Goal: Transaction & Acquisition: Purchase product/service

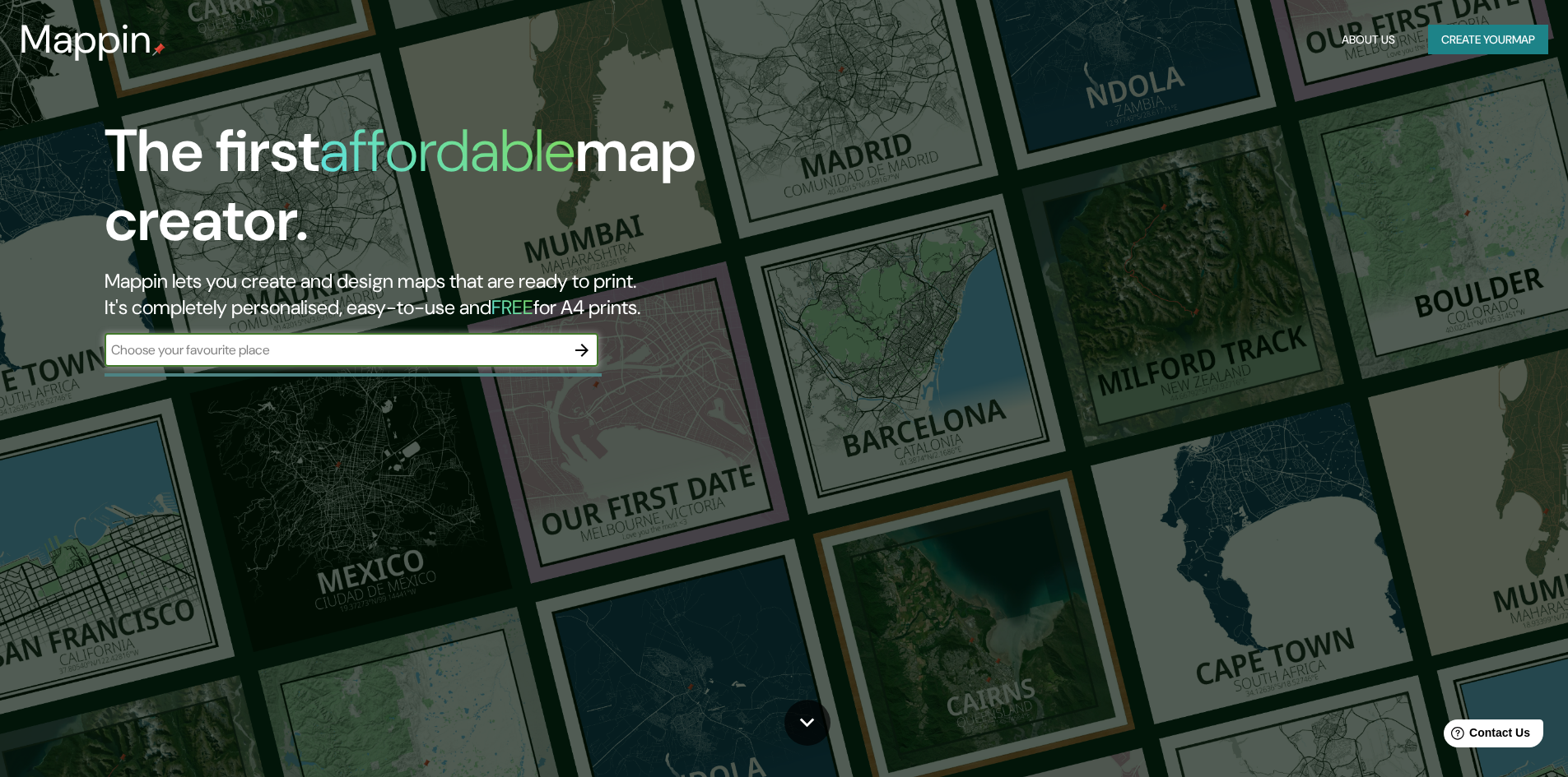
click at [510, 343] on input "text" at bounding box center [335, 350] width 461 height 19
type input "bogota"
click at [584, 353] on icon "button" at bounding box center [582, 350] width 13 height 13
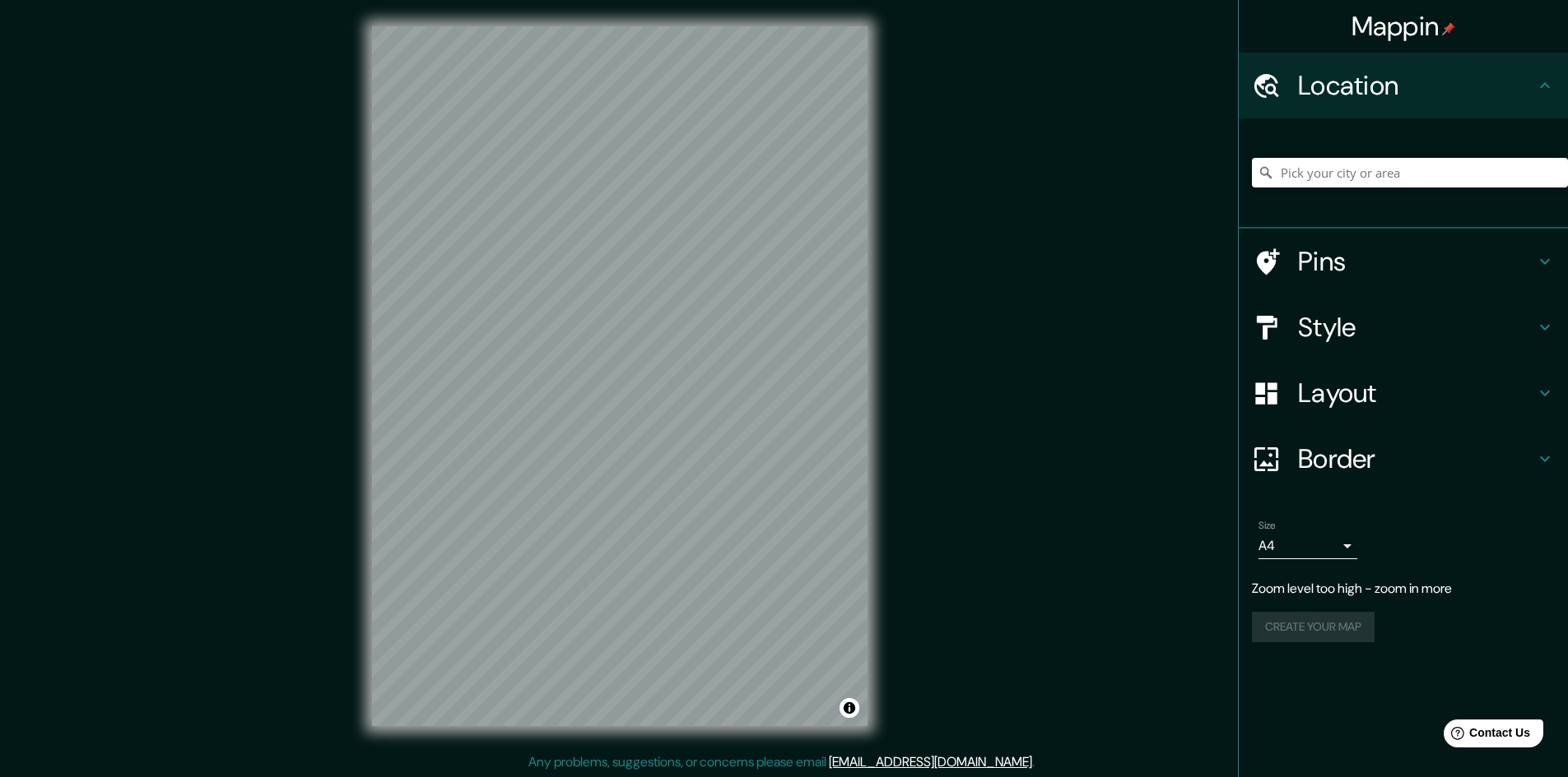
click at [942, 276] on div "Mappin Location Pins Style Layout Border Choose a border. Hint : you can make l…" at bounding box center [784, 389] width 1568 height 779
click at [903, 331] on div "Mappin Location Pins Style Layout Border Choose a border. Hint : you can make l…" at bounding box center [784, 389] width 1568 height 779
click at [877, 275] on div "© Mapbox © OpenStreetMap Improve this map" at bounding box center [620, 376] width 549 height 753
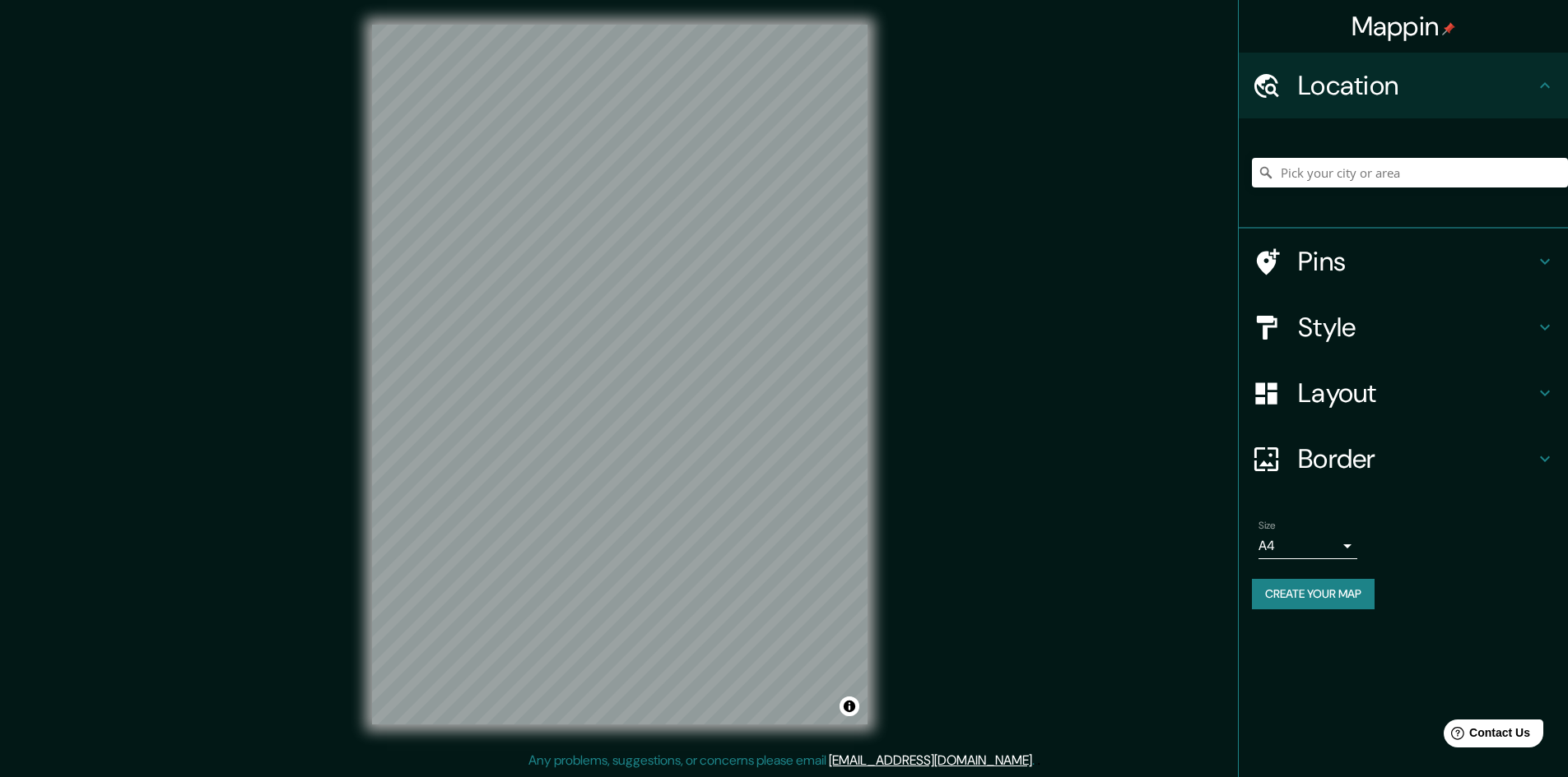
click at [1287, 258] on div at bounding box center [1275, 261] width 46 height 29
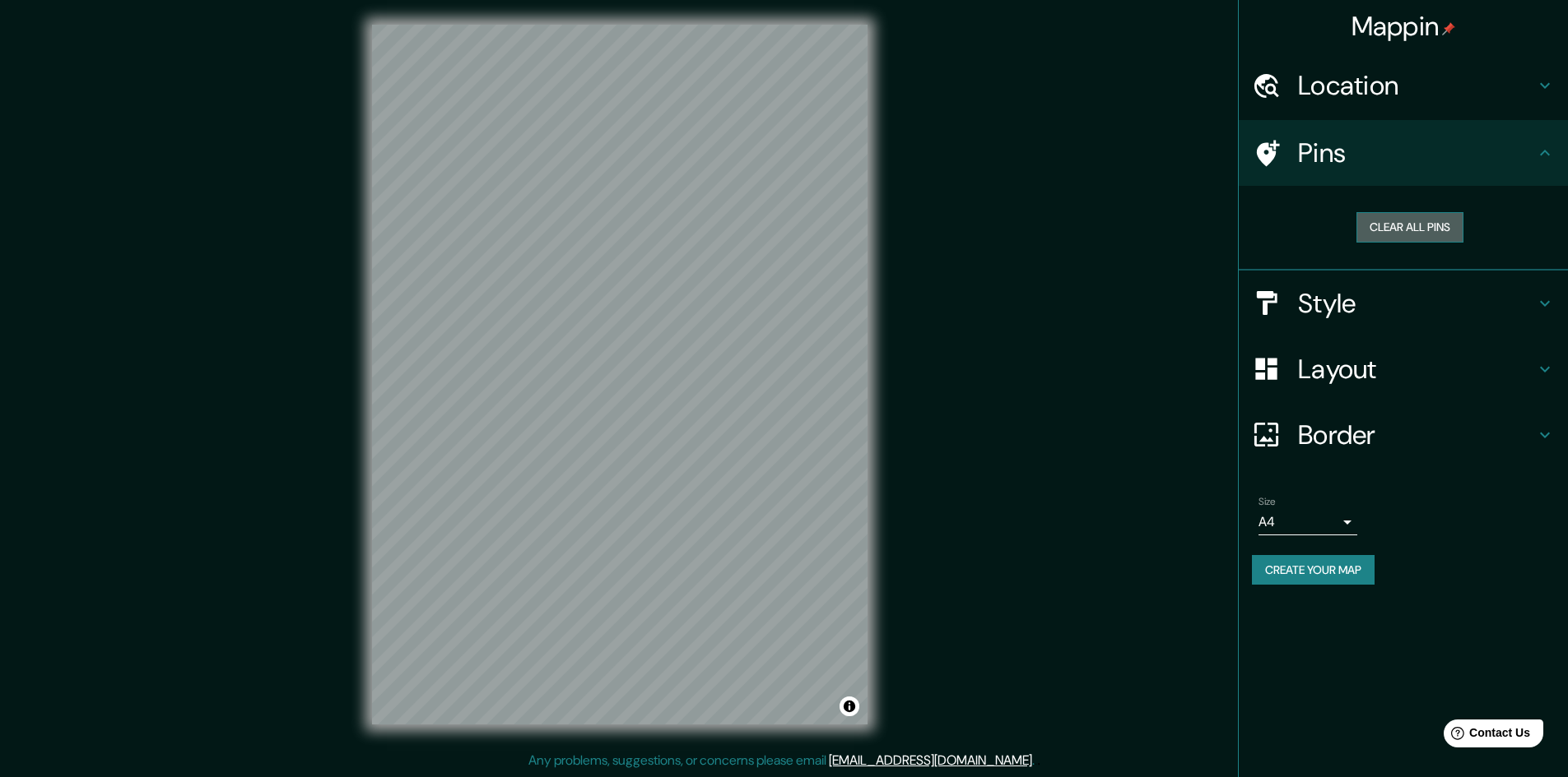
click at [1373, 223] on button "Clear all pins" at bounding box center [1409, 227] width 107 height 31
drag, startPoint x: 1373, startPoint y: 223, endPoint x: 1237, endPoint y: 235, distance: 136.5
click at [1233, 240] on div "Mappin Location Pins Clear all pins Style Layout Border Choose a border. Hint :…" at bounding box center [784, 388] width 1568 height 779
drag, startPoint x: 1307, startPoint y: 149, endPoint x: 1175, endPoint y: 219, distance: 149.4
click at [1176, 209] on div "Mappin Location Pins Clear all pins Style Layout Border Choose a border. Hint :…" at bounding box center [784, 388] width 1568 height 779
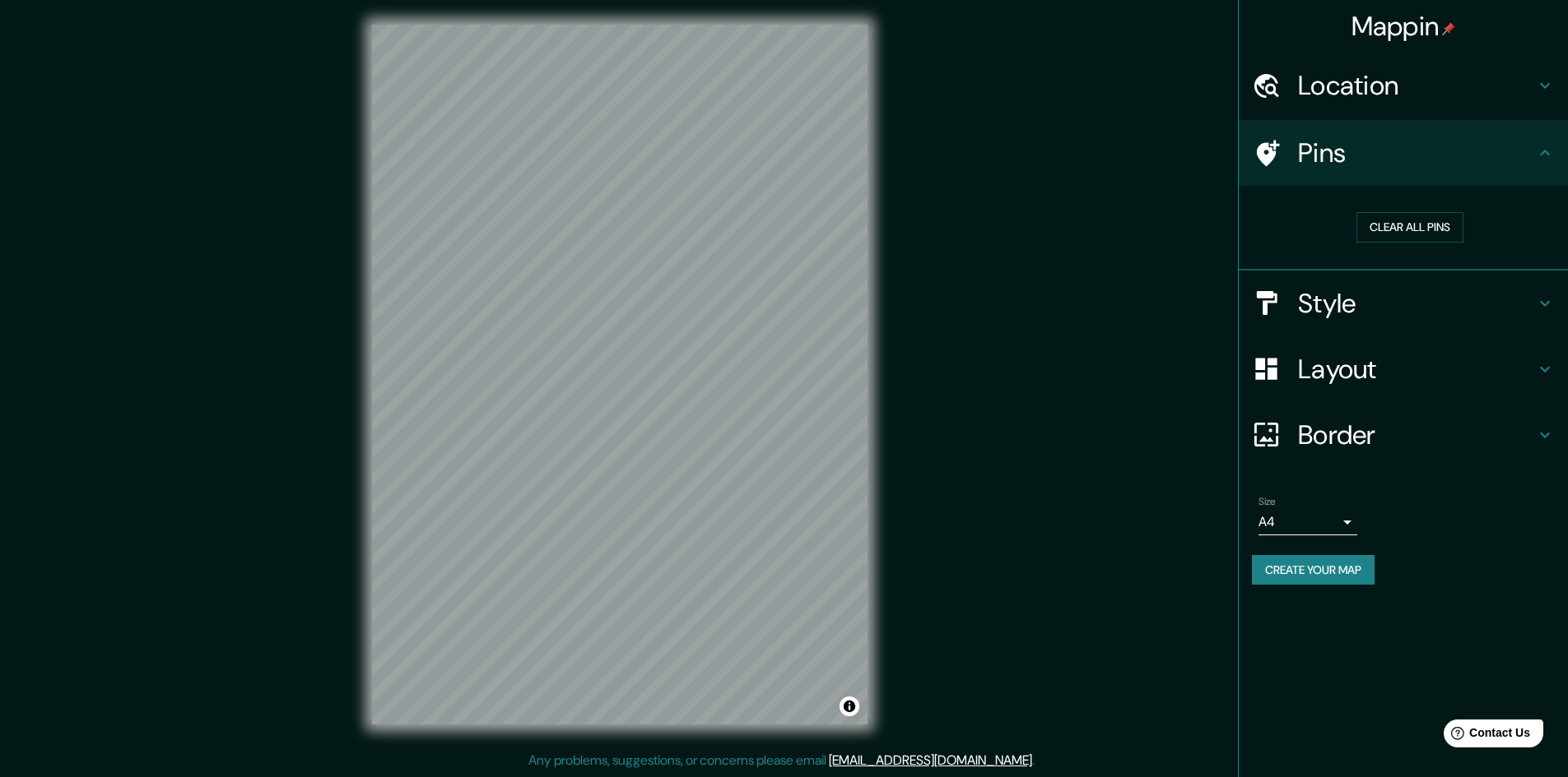
click at [1279, 318] on div "Style" at bounding box center [1403, 304] width 329 height 65
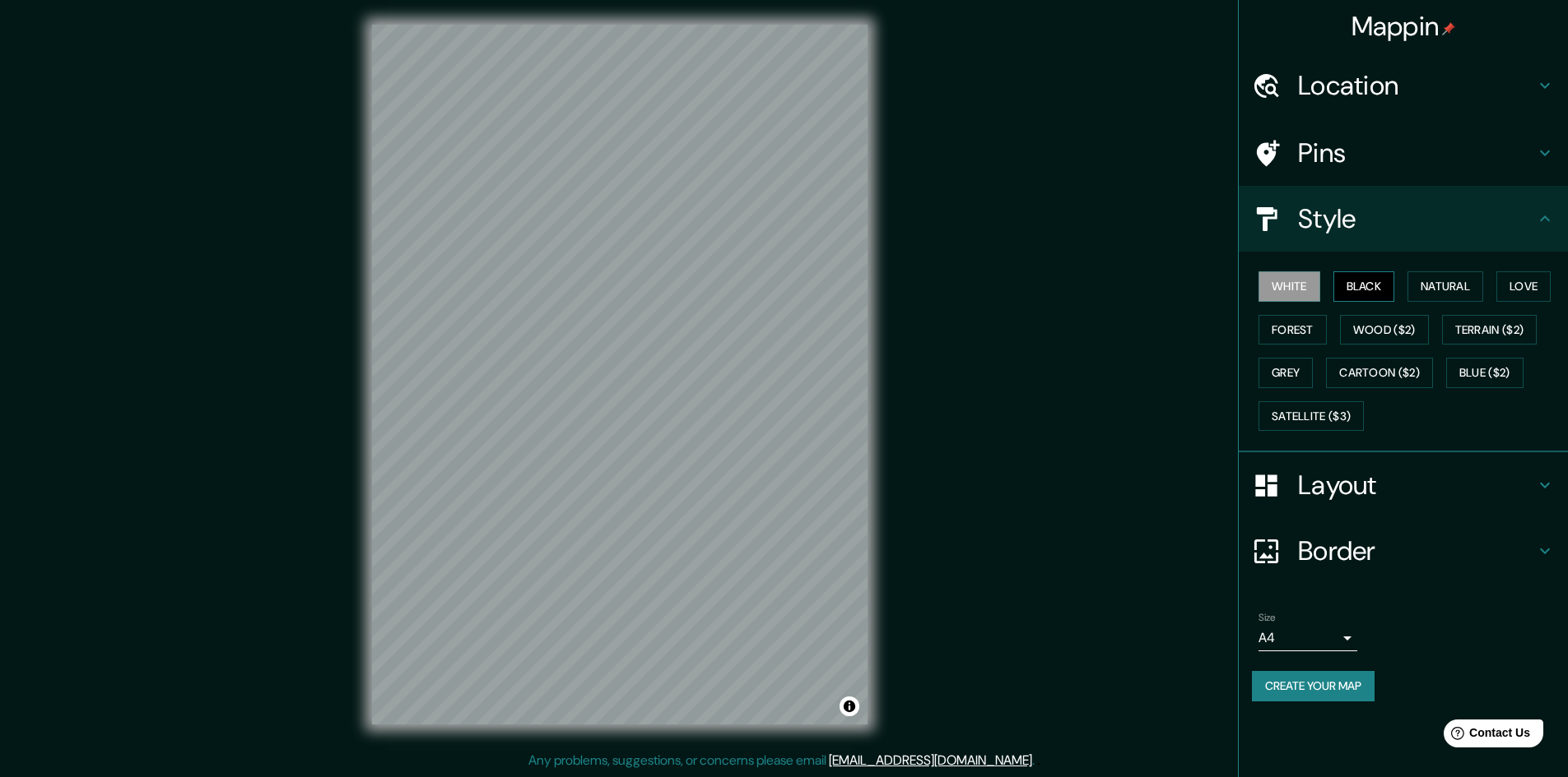
click at [1360, 281] on button "Black" at bounding box center [1364, 287] width 62 height 31
click at [1297, 285] on button "White" at bounding box center [1290, 287] width 62 height 31
click at [1446, 281] on button "Natural" at bounding box center [1445, 287] width 76 height 31
click at [1525, 282] on button "Love" at bounding box center [1523, 287] width 54 height 31
click at [1301, 326] on button "Forest" at bounding box center [1292, 330] width 68 height 31
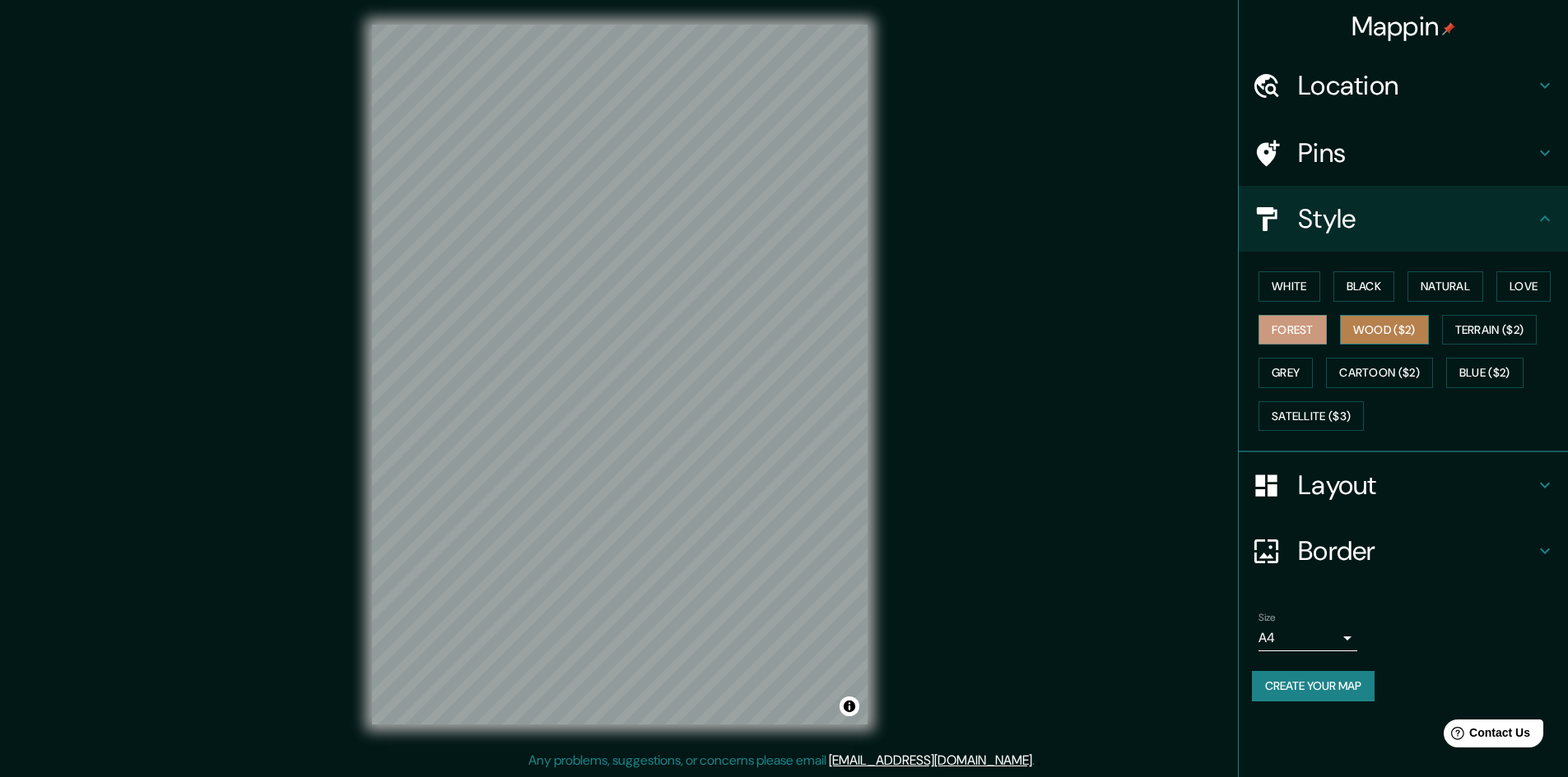
click at [1373, 326] on button "Wood ($2)" at bounding box center [1384, 330] width 89 height 31
click at [1501, 331] on button "Terrain ($2)" at bounding box center [1490, 330] width 95 height 31
click at [1294, 376] on button "Grey" at bounding box center [1286, 373] width 54 height 31
click at [1373, 378] on button "Cartoon ($2)" at bounding box center [1379, 373] width 107 height 31
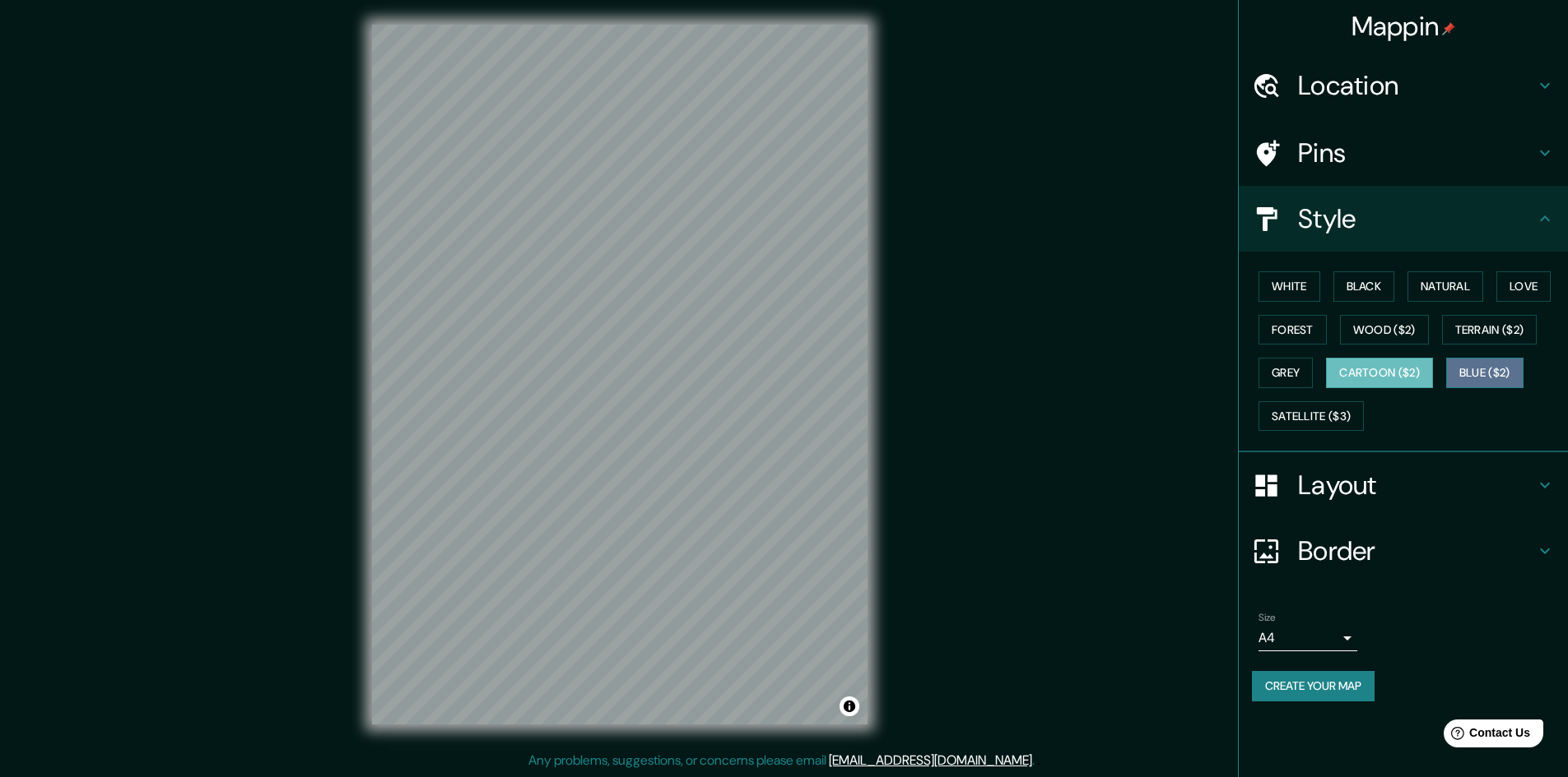
click at [1504, 377] on button "Blue ($2)" at bounding box center [1484, 373] width 78 height 31
click at [1319, 415] on button "Satellite ($3)" at bounding box center [1311, 417] width 106 height 31
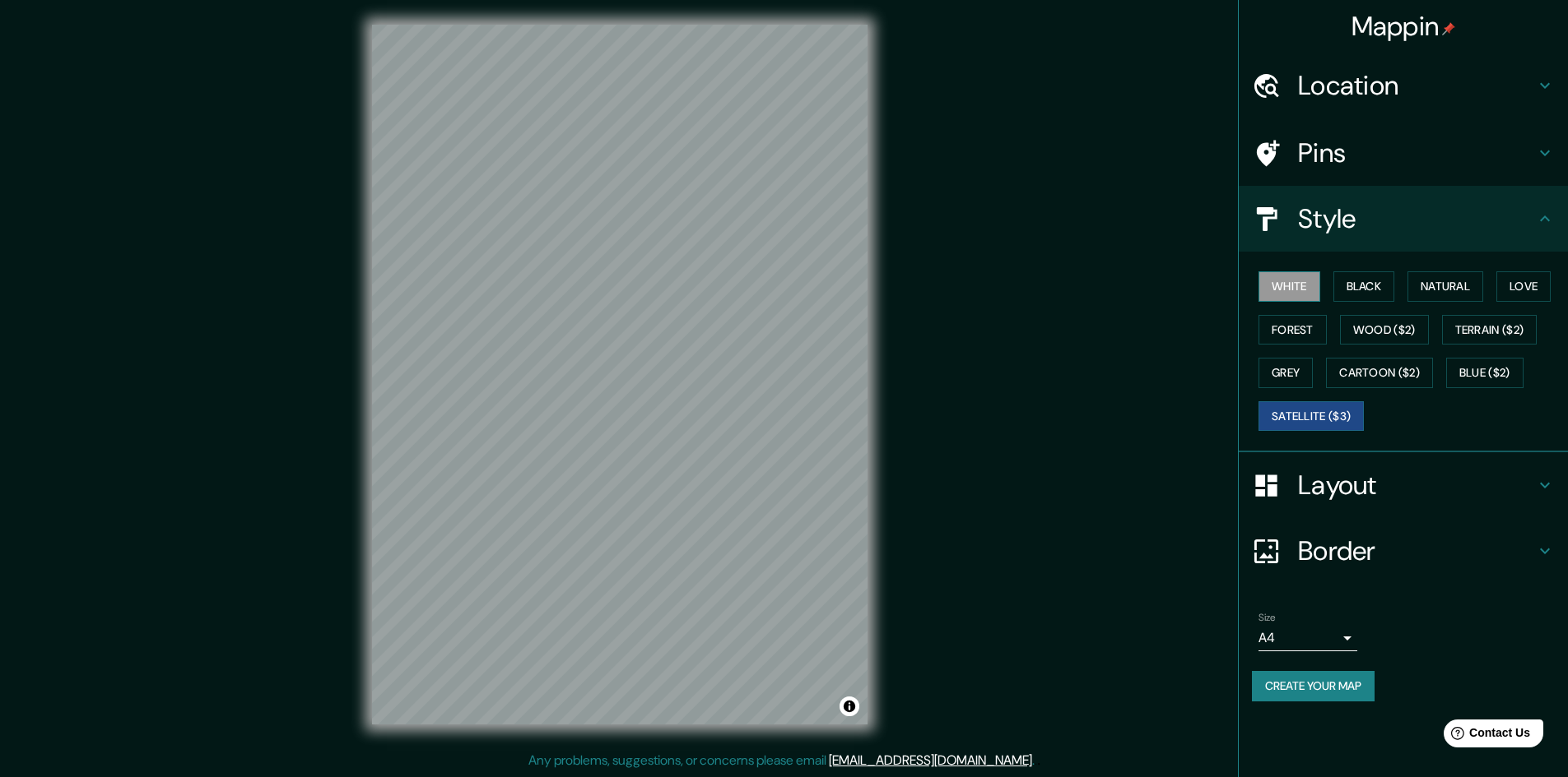
click at [1288, 281] on button "White" at bounding box center [1290, 287] width 62 height 31
click at [1315, 410] on button "Satellite ($3)" at bounding box center [1311, 417] width 106 height 31
click at [1290, 285] on button "White" at bounding box center [1290, 287] width 62 height 31
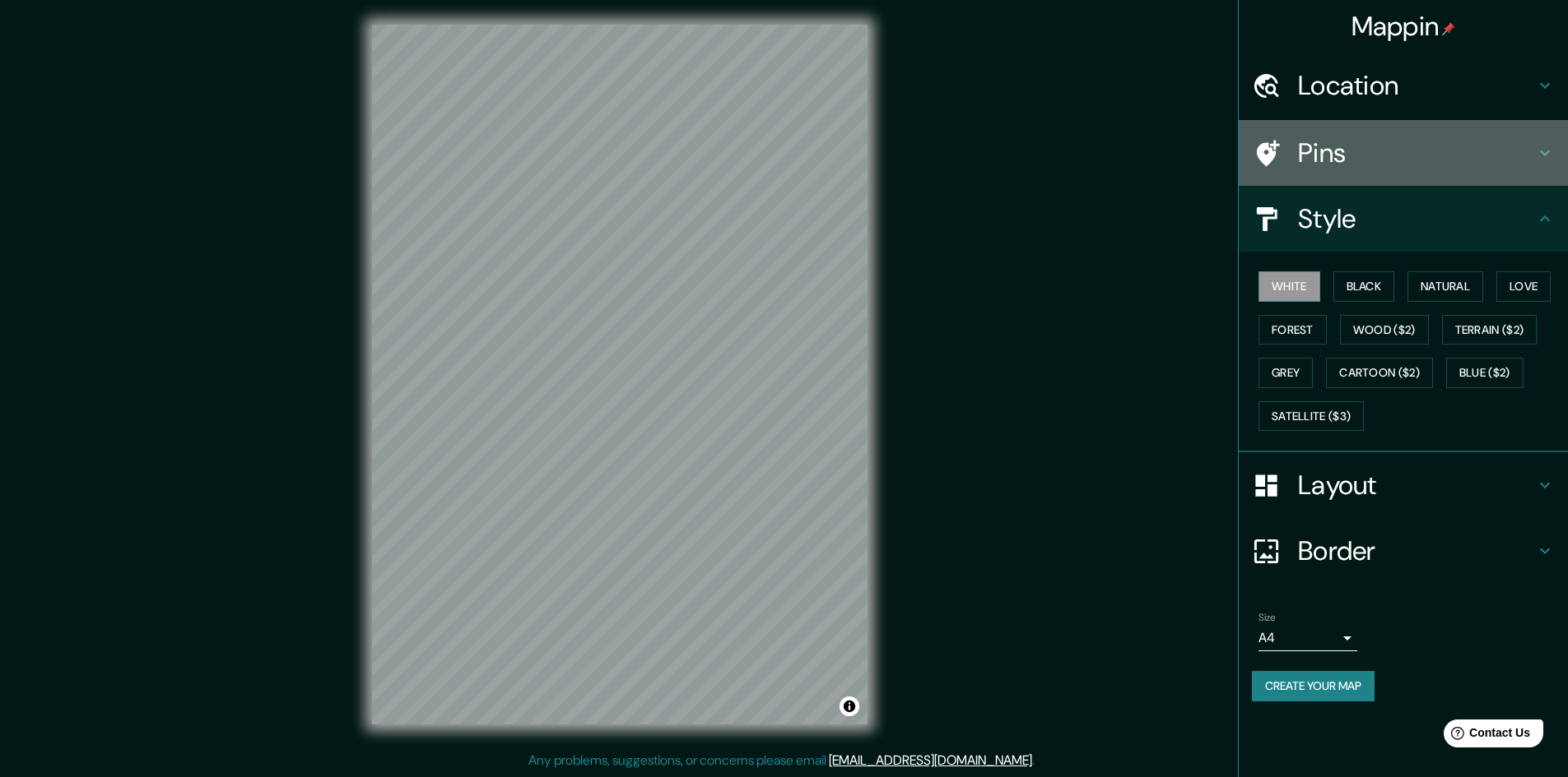
click at [1262, 148] on icon at bounding box center [1268, 153] width 23 height 26
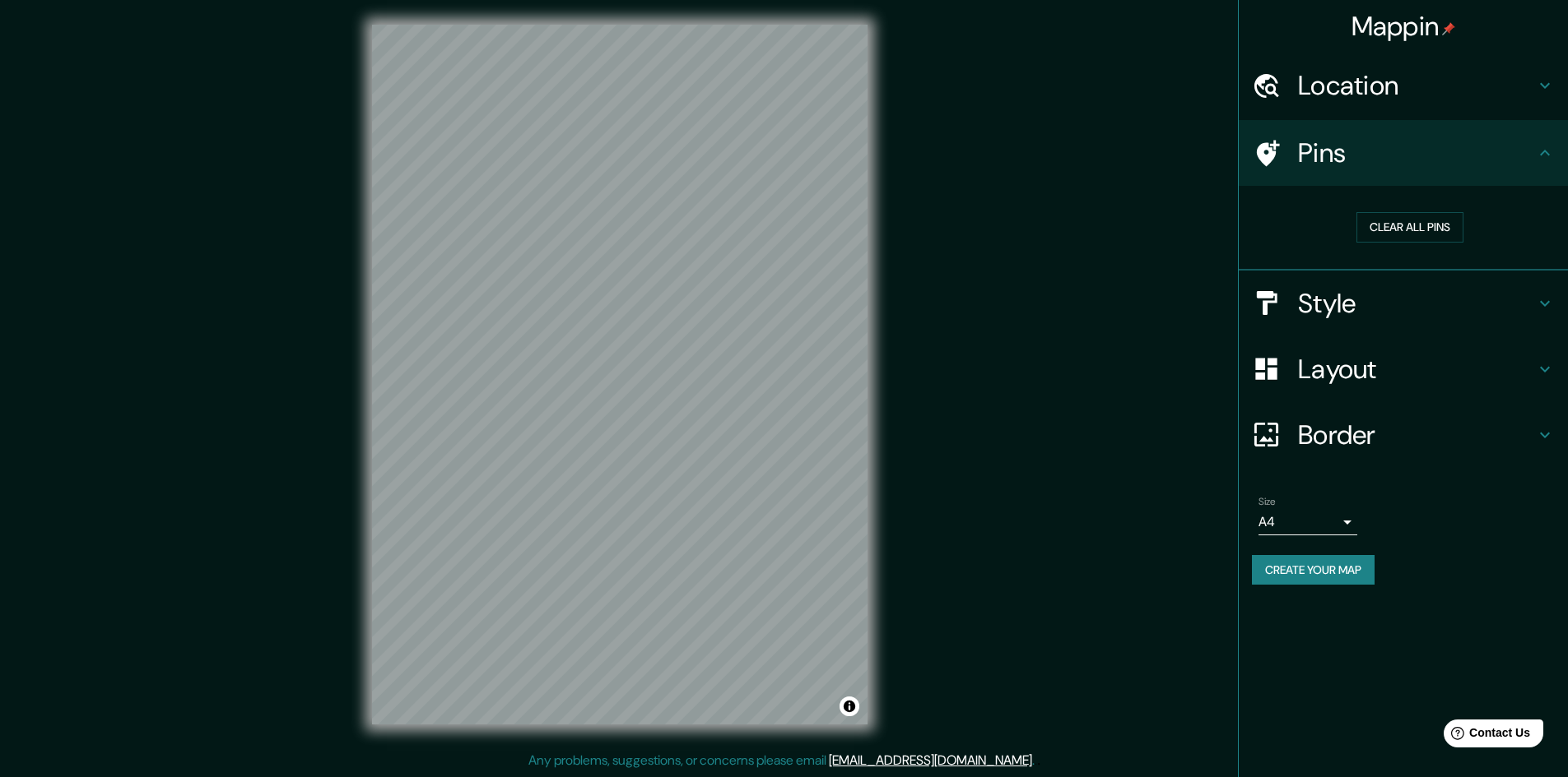
click at [1301, 379] on h4 "Layout" at bounding box center [1417, 369] width 237 height 33
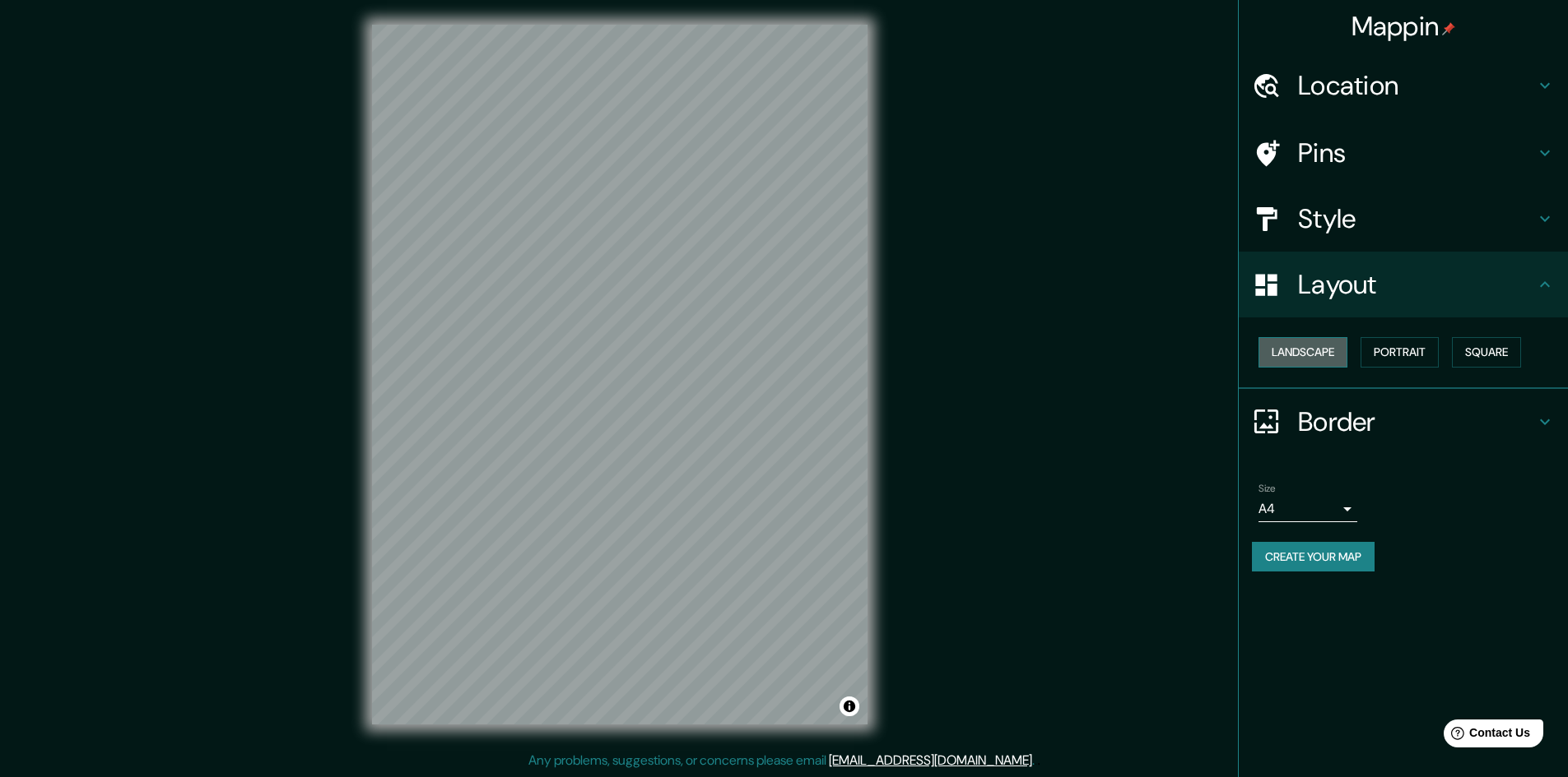
click at [1300, 350] on button "Landscape" at bounding box center [1303, 352] width 89 height 31
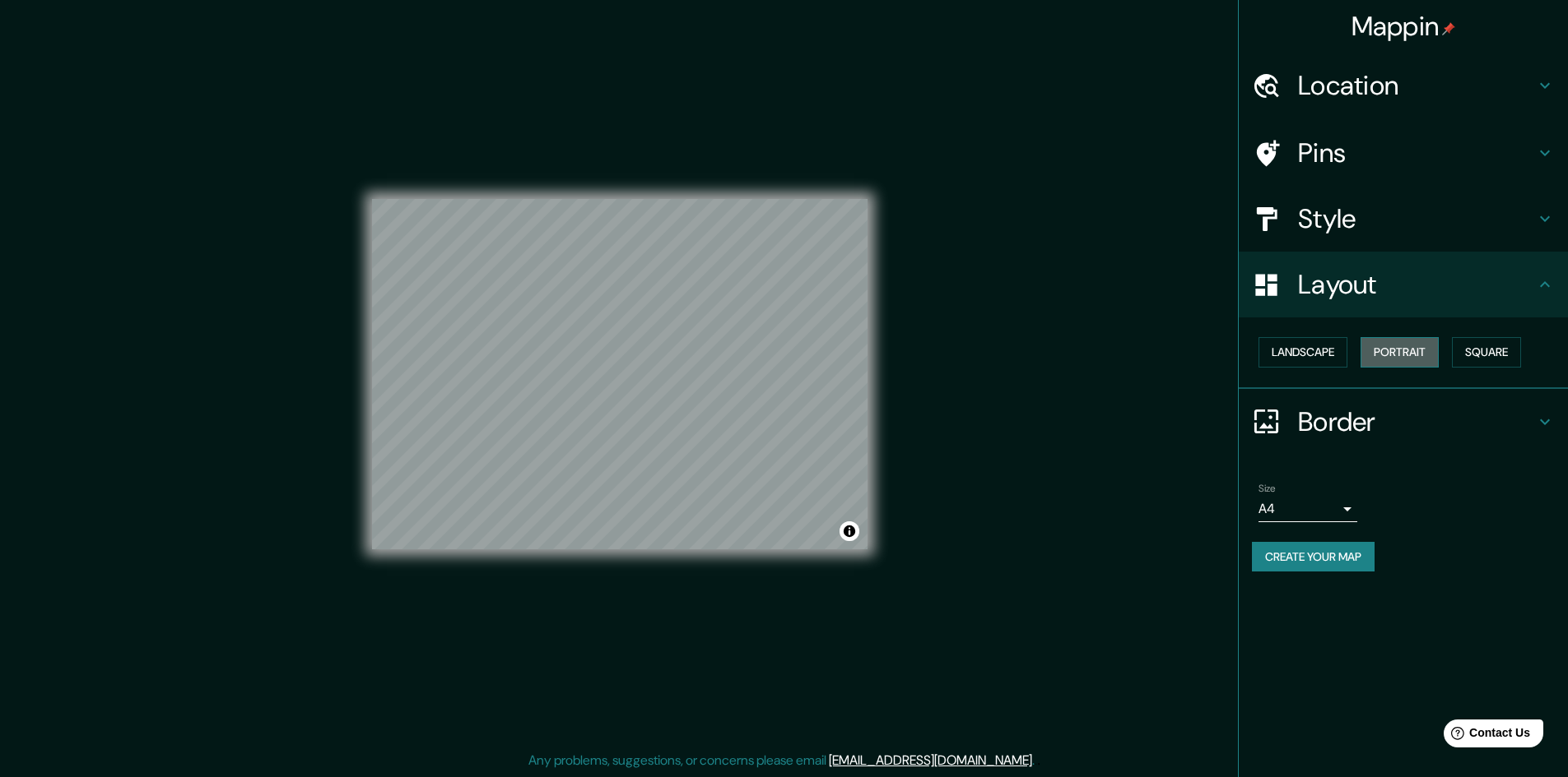
click at [1399, 357] on button "Portrait" at bounding box center [1400, 352] width 78 height 31
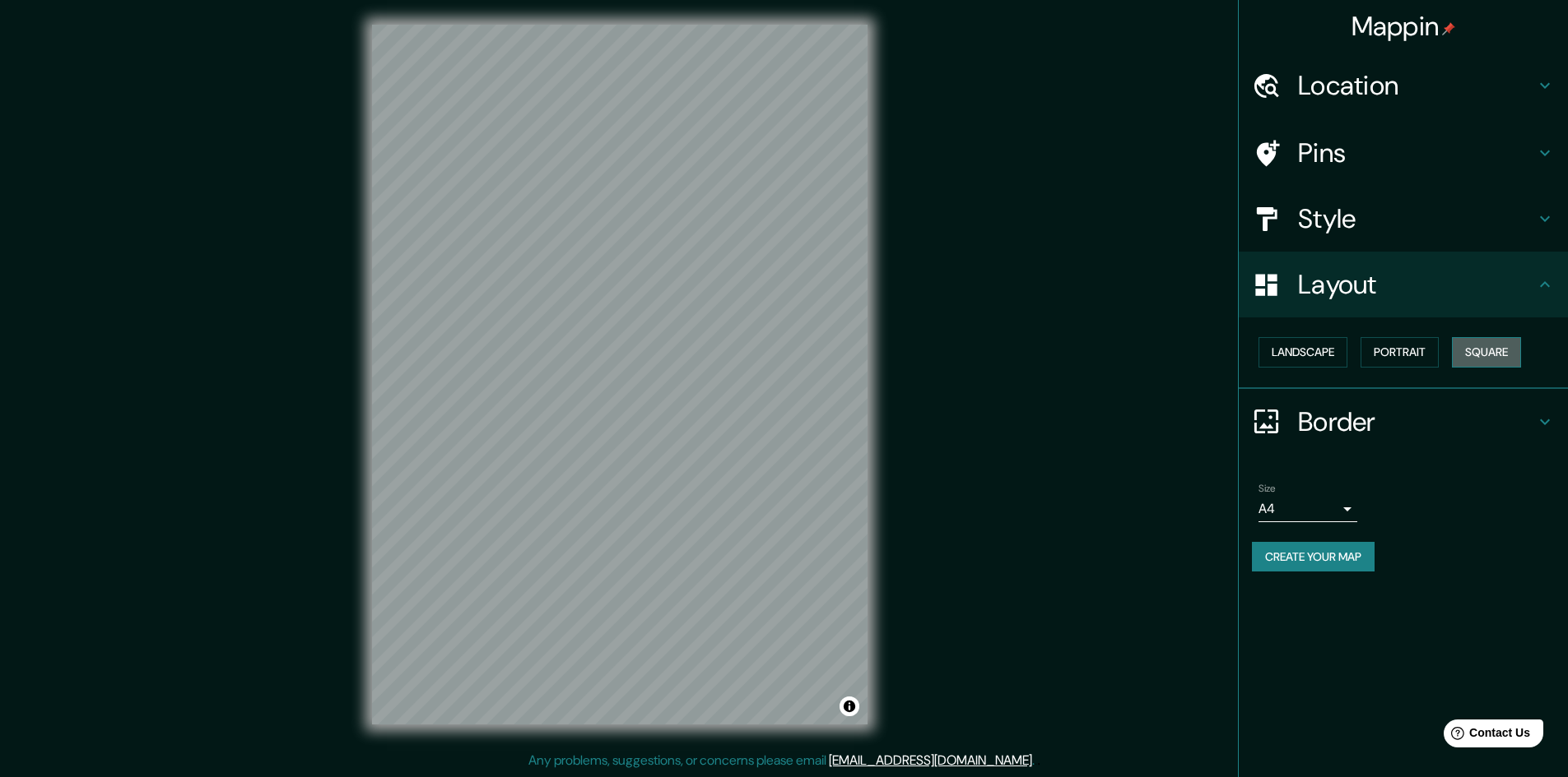
click at [1483, 346] on button "Square" at bounding box center [1487, 352] width 69 height 31
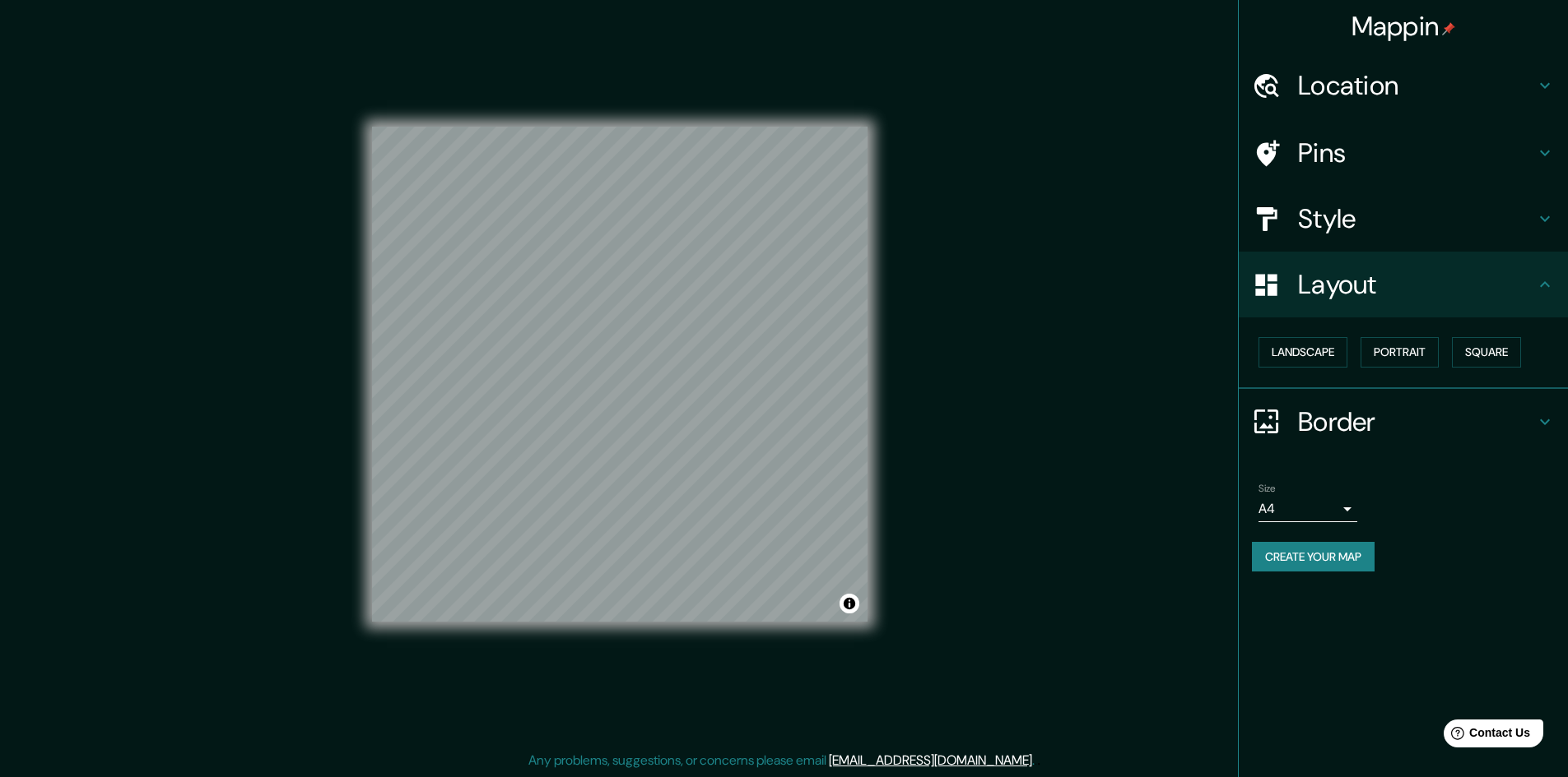
click at [1287, 417] on div at bounding box center [1275, 421] width 46 height 29
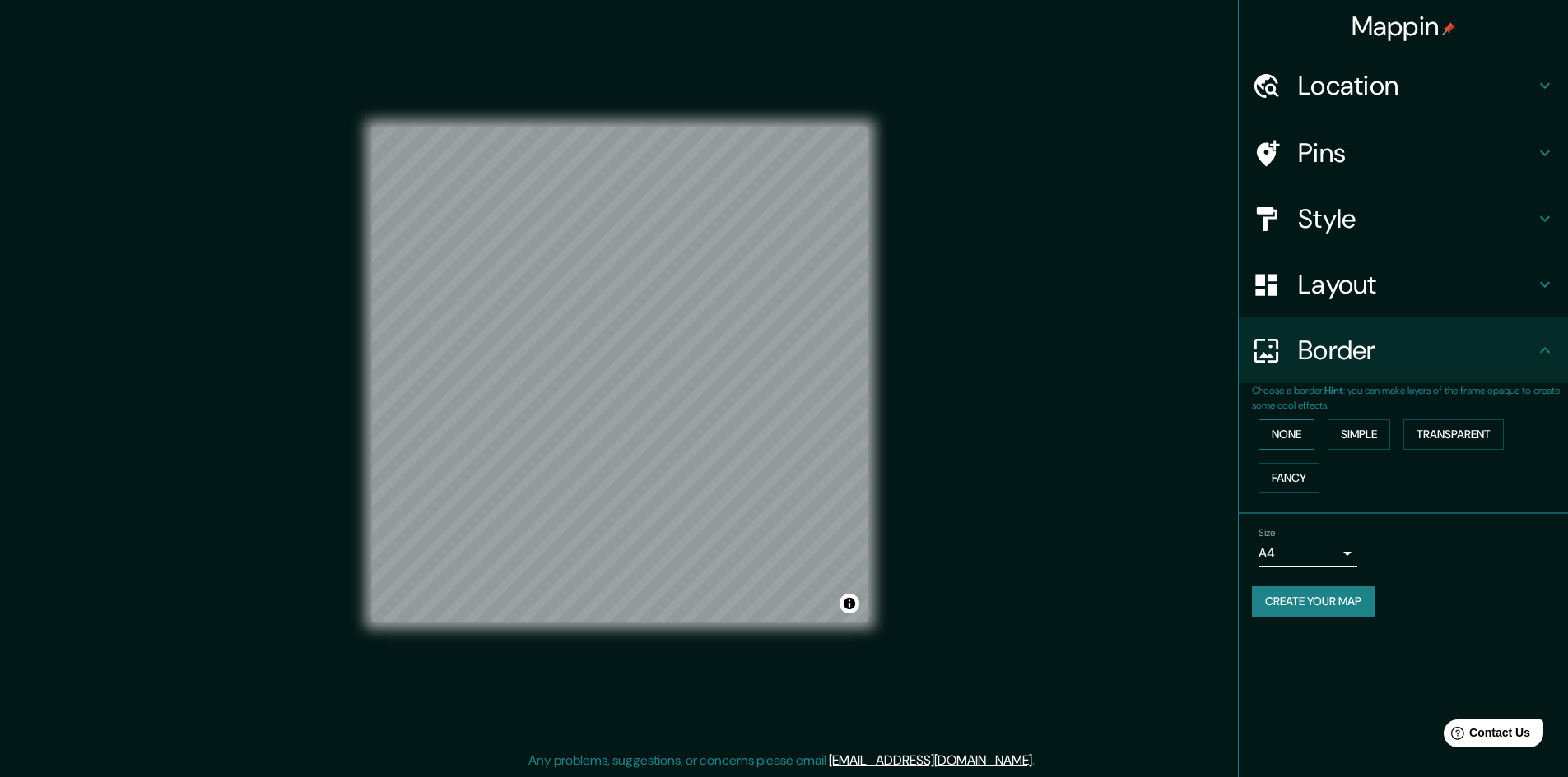
click at [1293, 433] on button "None" at bounding box center [1287, 434] width 56 height 31
click at [1356, 435] on button "Simple" at bounding box center [1359, 434] width 63 height 31
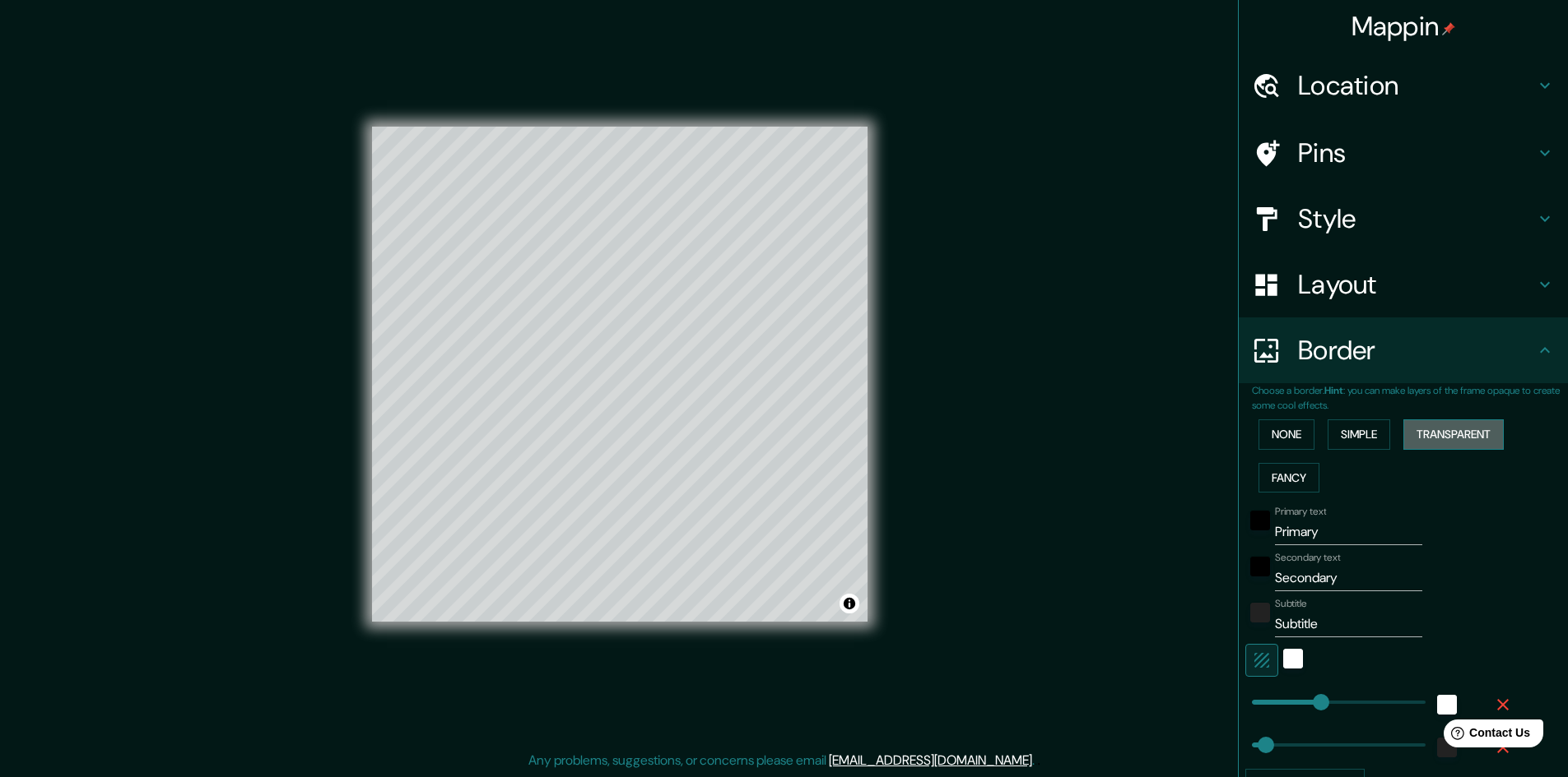
click at [1429, 441] on button "Transparent" at bounding box center [1453, 434] width 100 height 31
click at [1285, 480] on button "Fancy" at bounding box center [1289, 478] width 61 height 31
click at [1285, 432] on button "None" at bounding box center [1287, 434] width 56 height 31
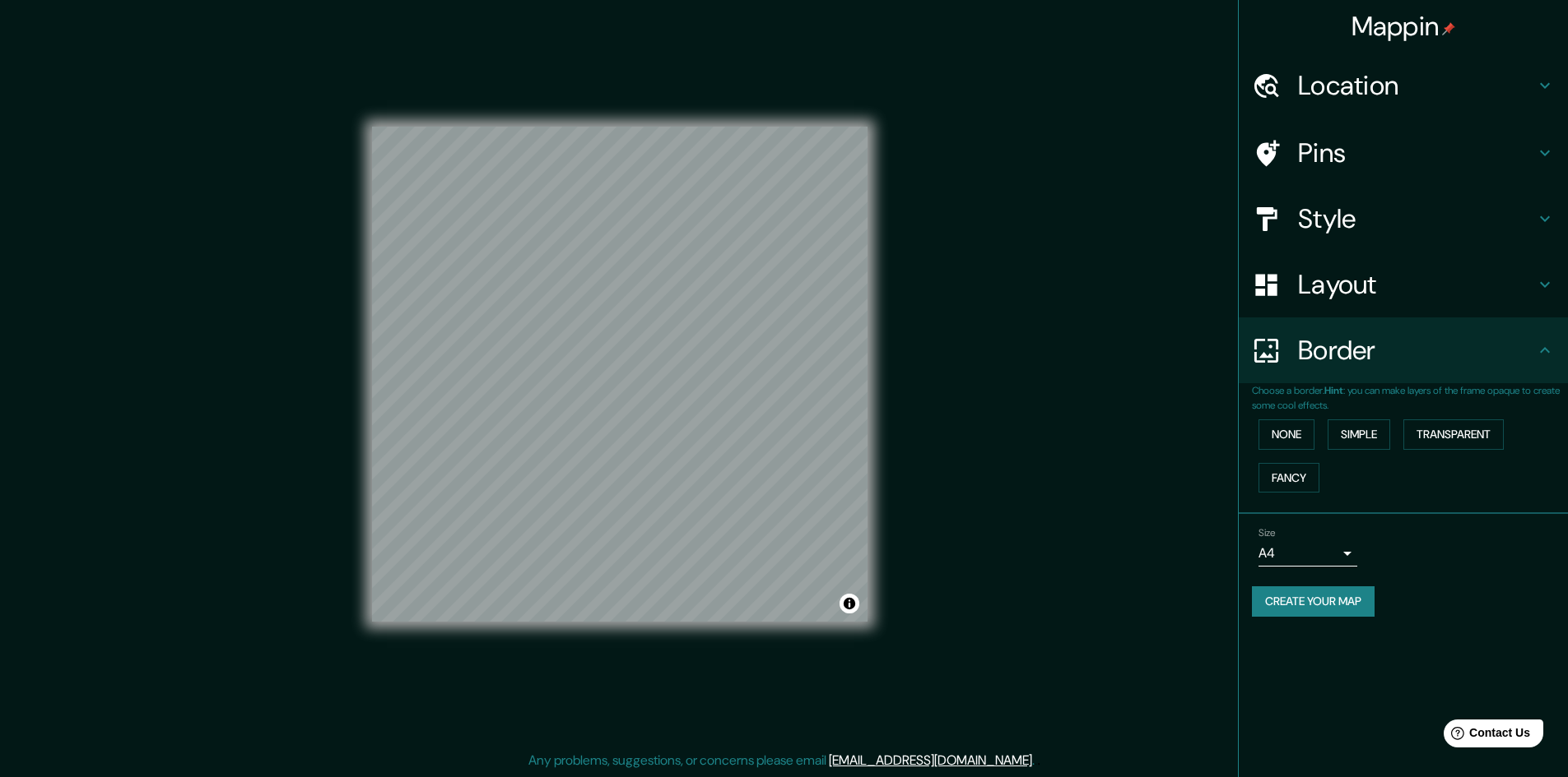
click at [1346, 561] on body "Mappin Location Pins Style Layout Border Choose a border. Hint : you can make l…" at bounding box center [784, 387] width 1568 height 777
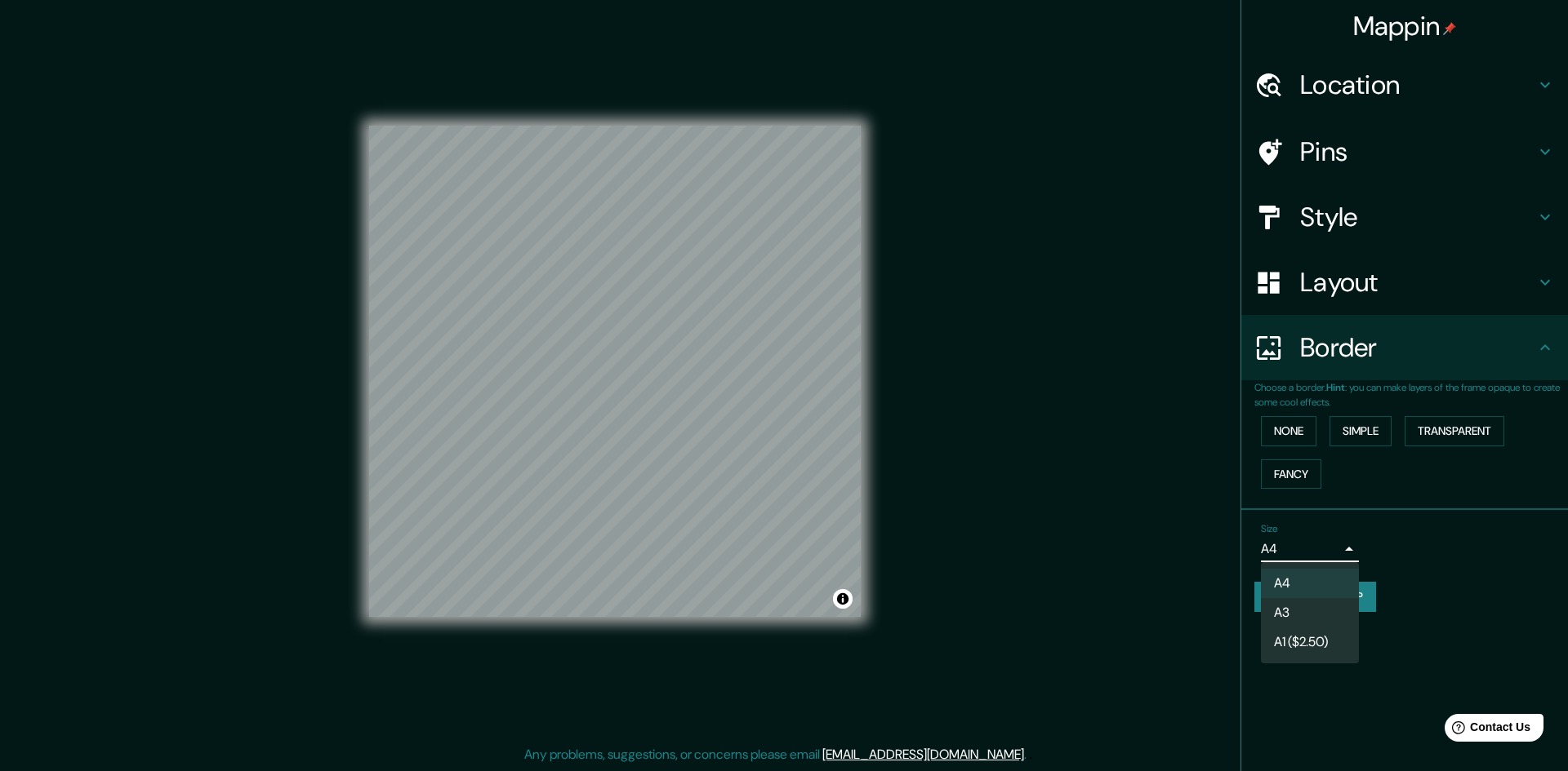
click at [1311, 619] on li "A3" at bounding box center [1310, 613] width 98 height 30
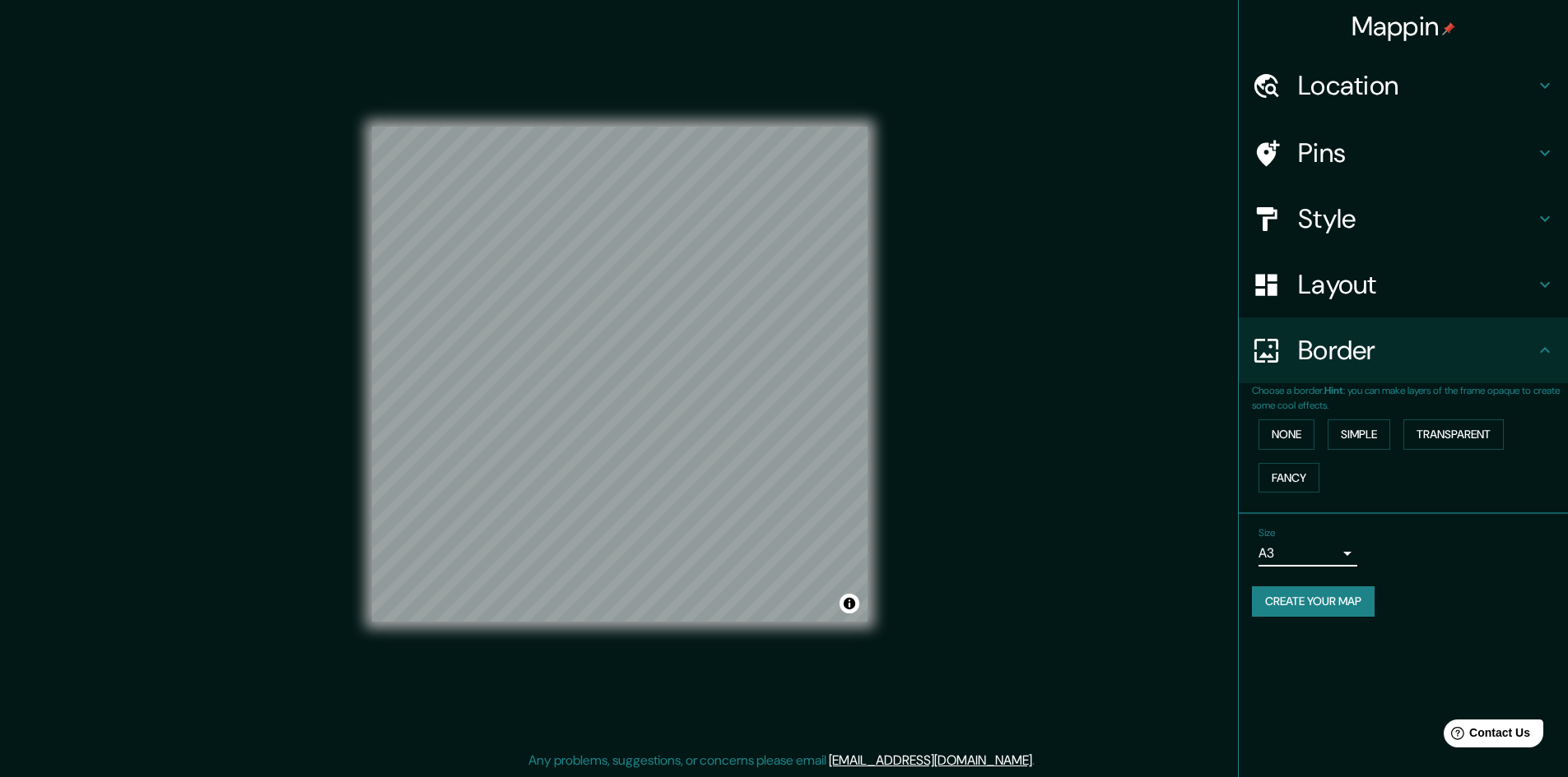
click at [1350, 557] on body "Mappin Location Pins Style Layout Border Choose a border. Hint : you can make l…" at bounding box center [784, 387] width 1568 height 777
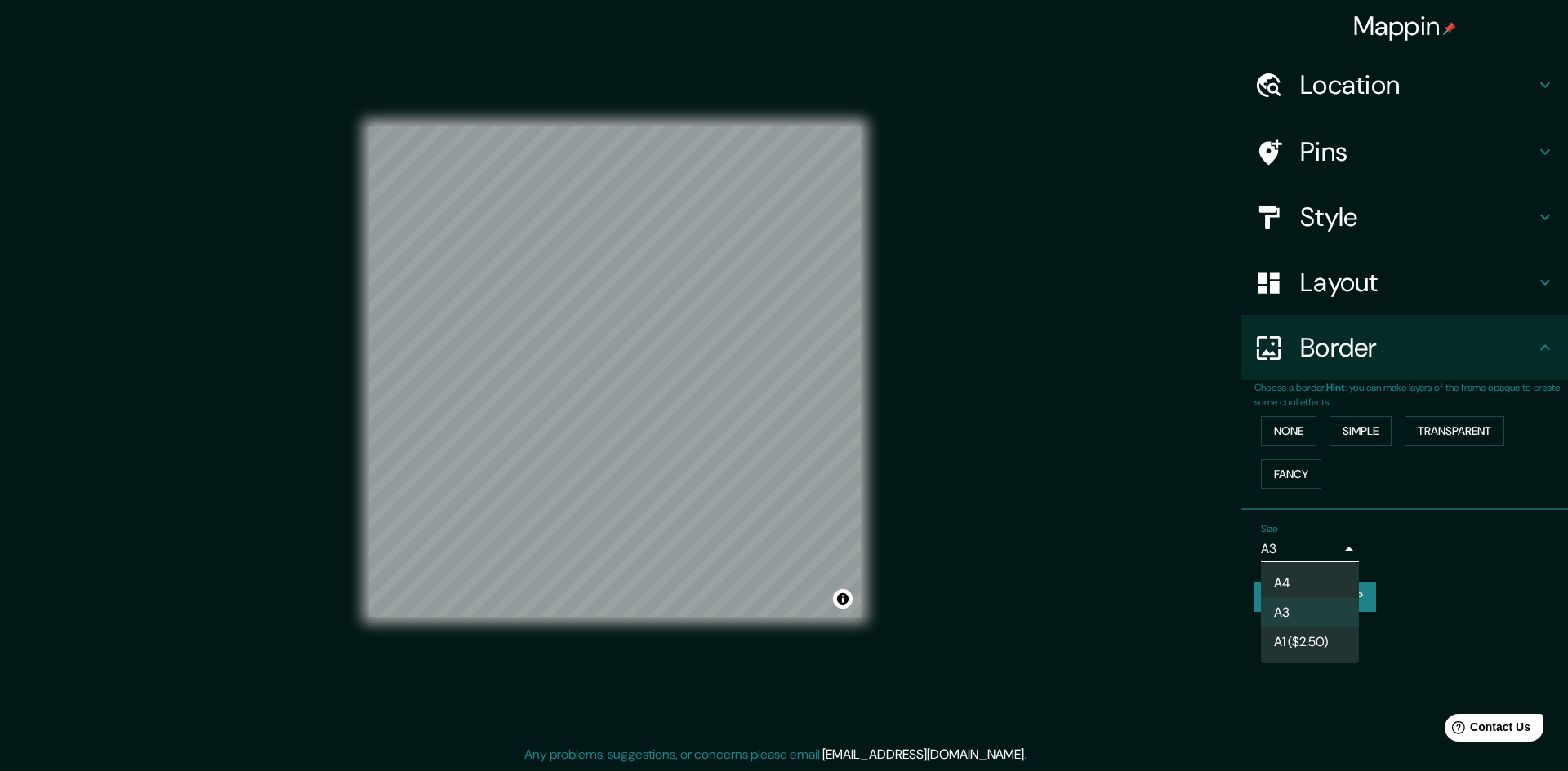
click at [1302, 585] on li "A4" at bounding box center [1310, 584] width 98 height 30
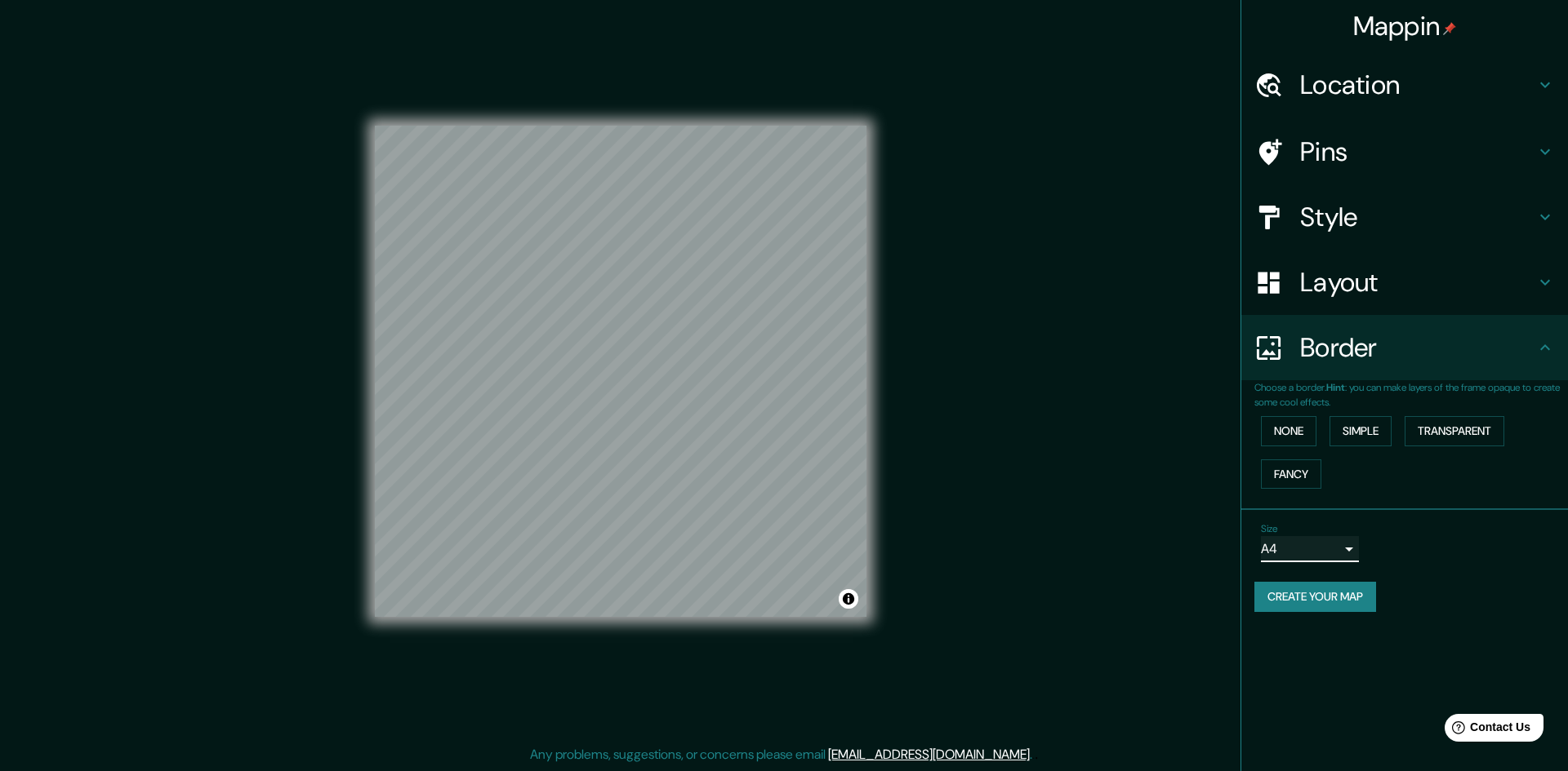
type input "single"
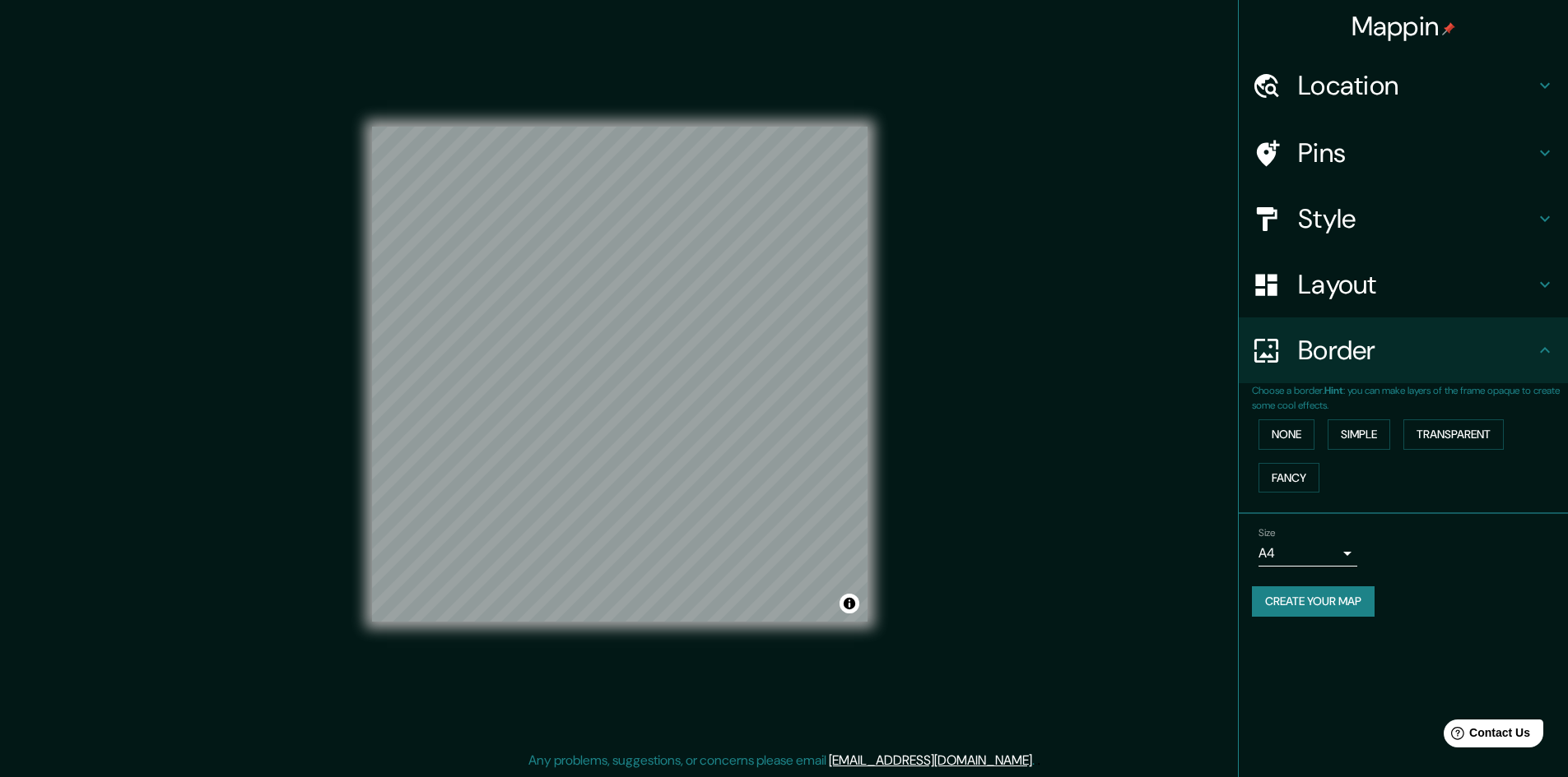
click at [1340, 548] on body "Mappin Location Pins Style Layout Border Choose a border. Hint : you can make l…" at bounding box center [784, 387] width 1568 height 777
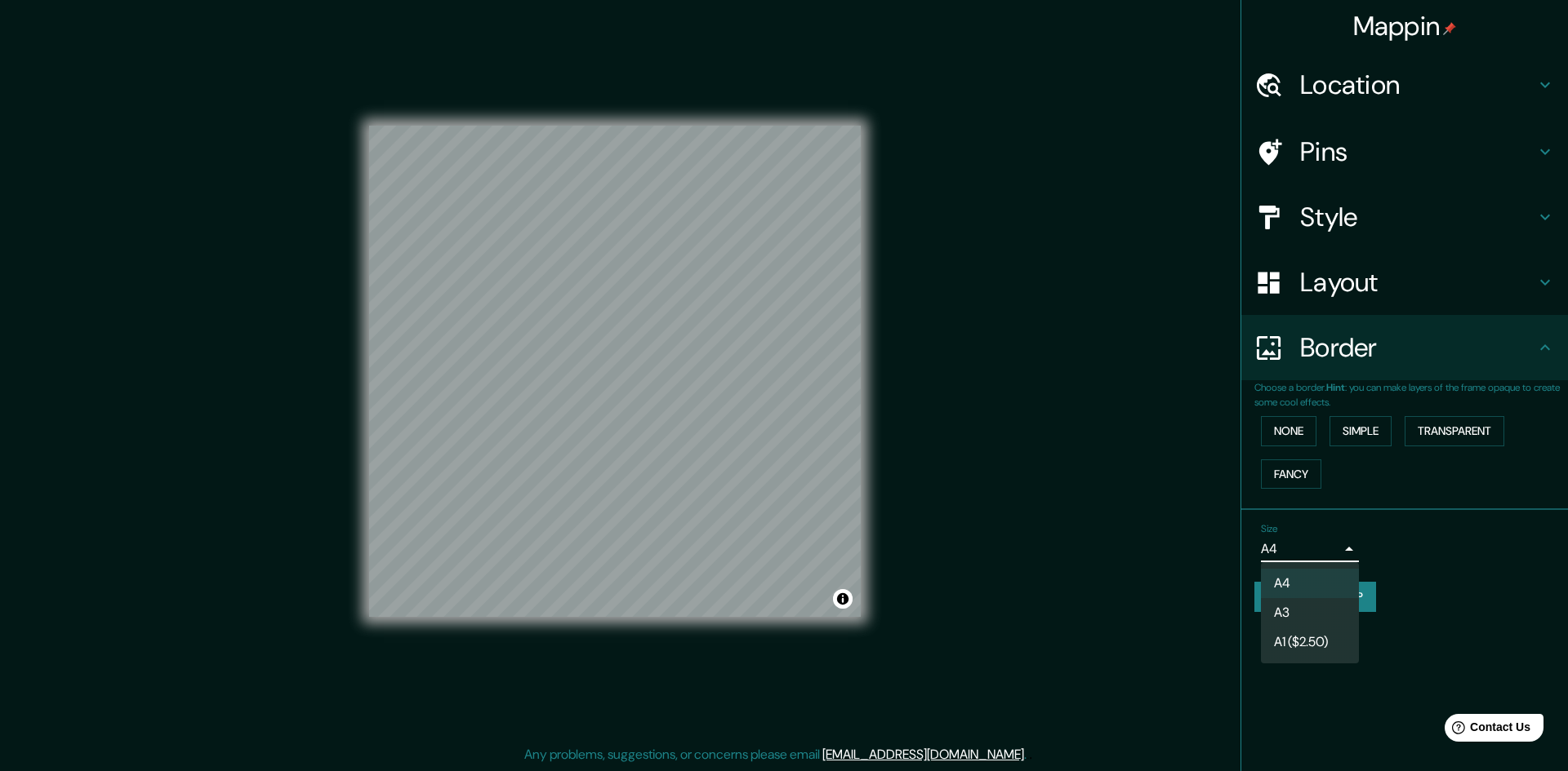
click at [1333, 542] on div at bounding box center [784, 386] width 1568 height 771
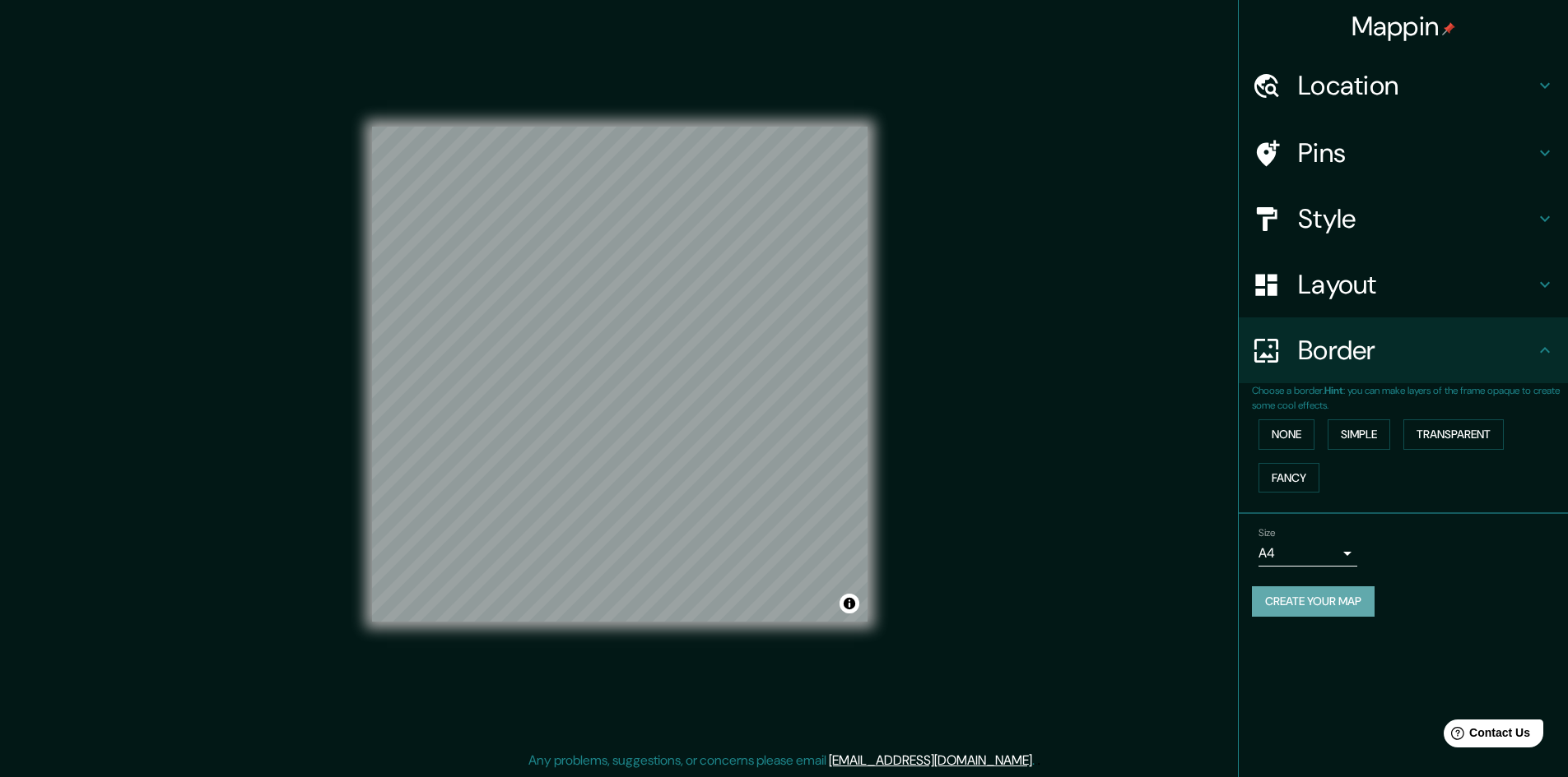
click at [1323, 598] on button "Create your map" at bounding box center [1313, 601] width 122 height 31
click at [1350, 295] on h4 "Layout" at bounding box center [1417, 284] width 237 height 33
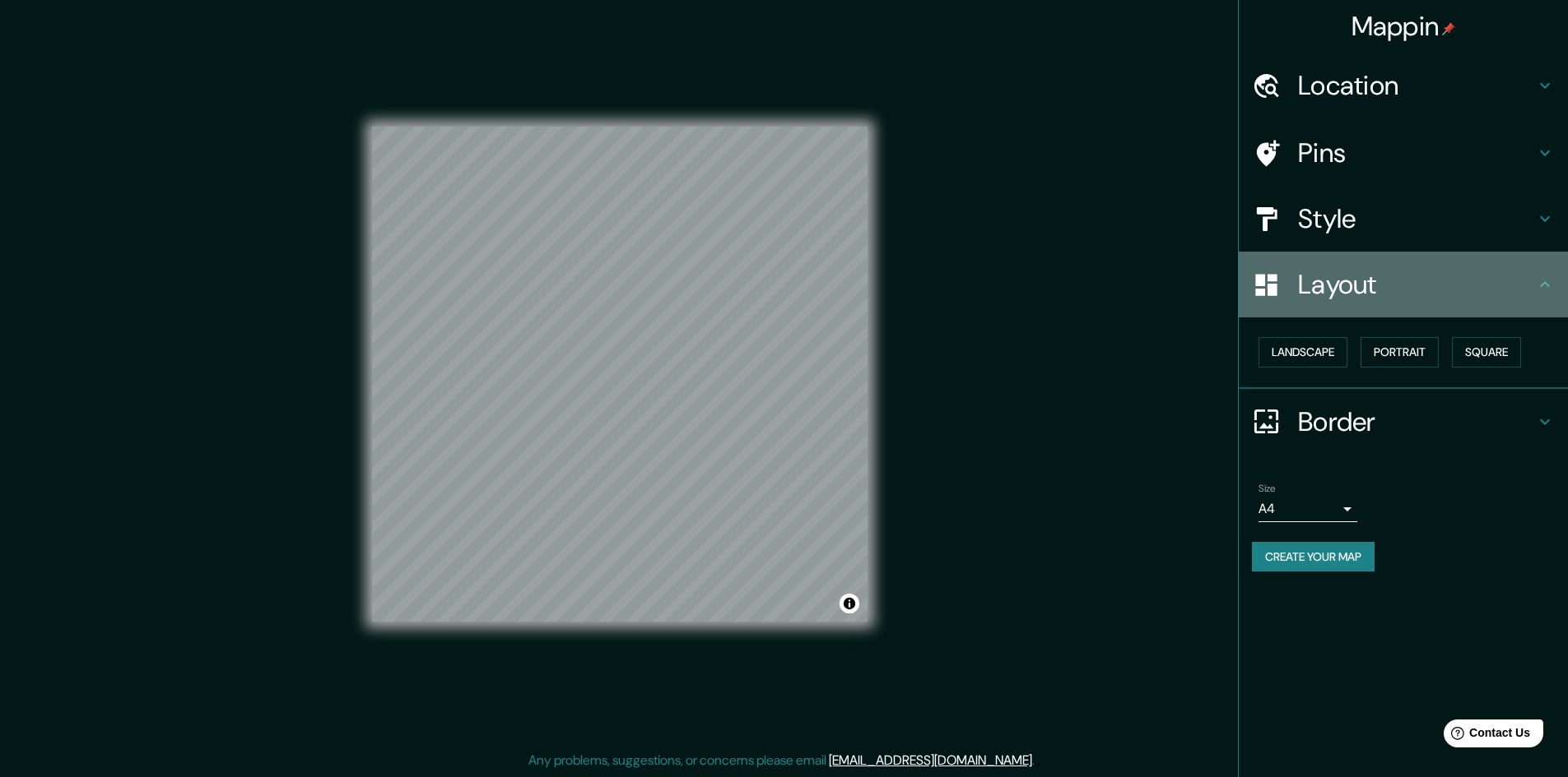
click at [1350, 295] on h4 "Layout" at bounding box center [1417, 284] width 237 height 33
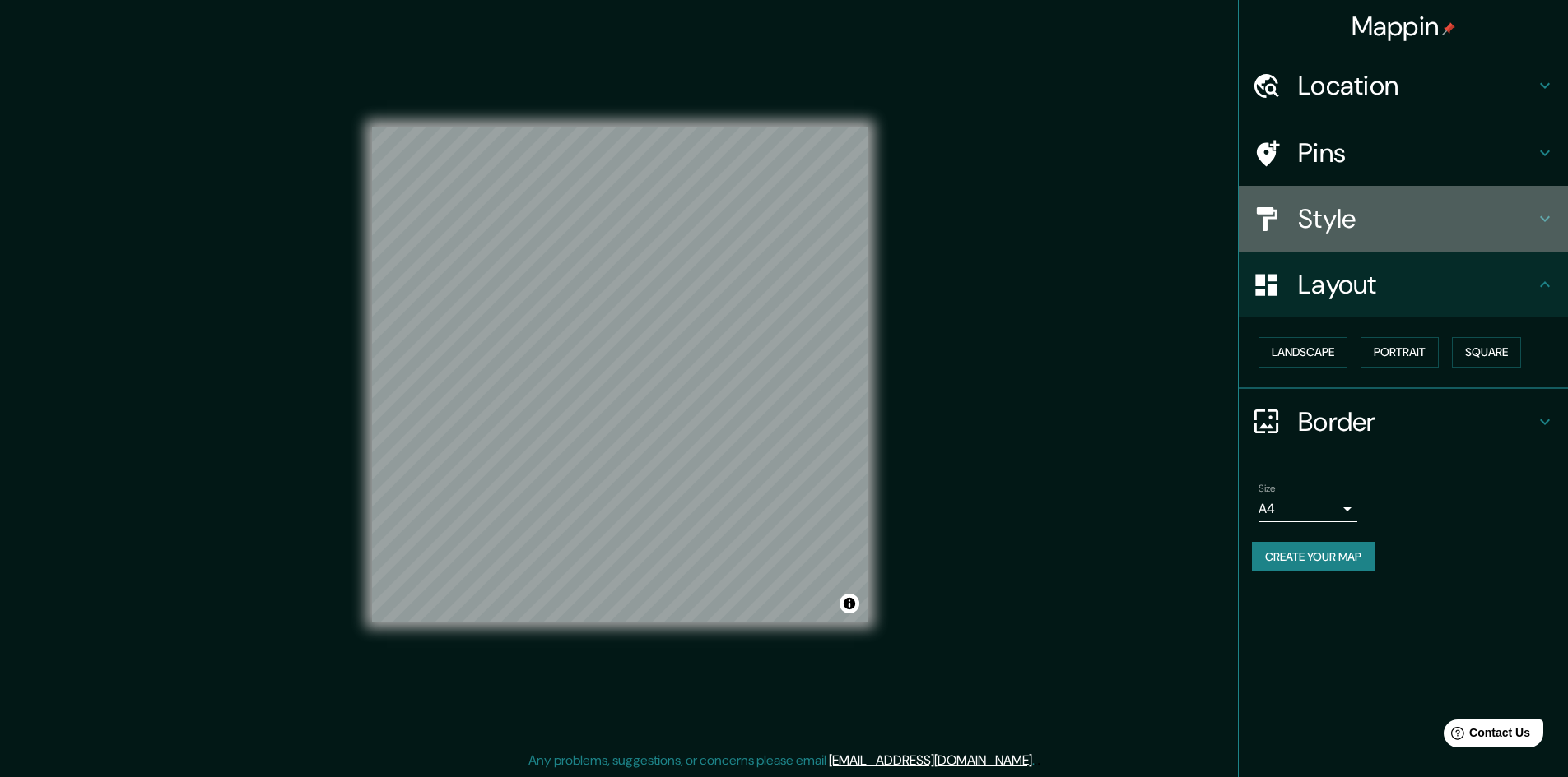
click at [1343, 226] on h4 "Style" at bounding box center [1417, 219] width 237 height 33
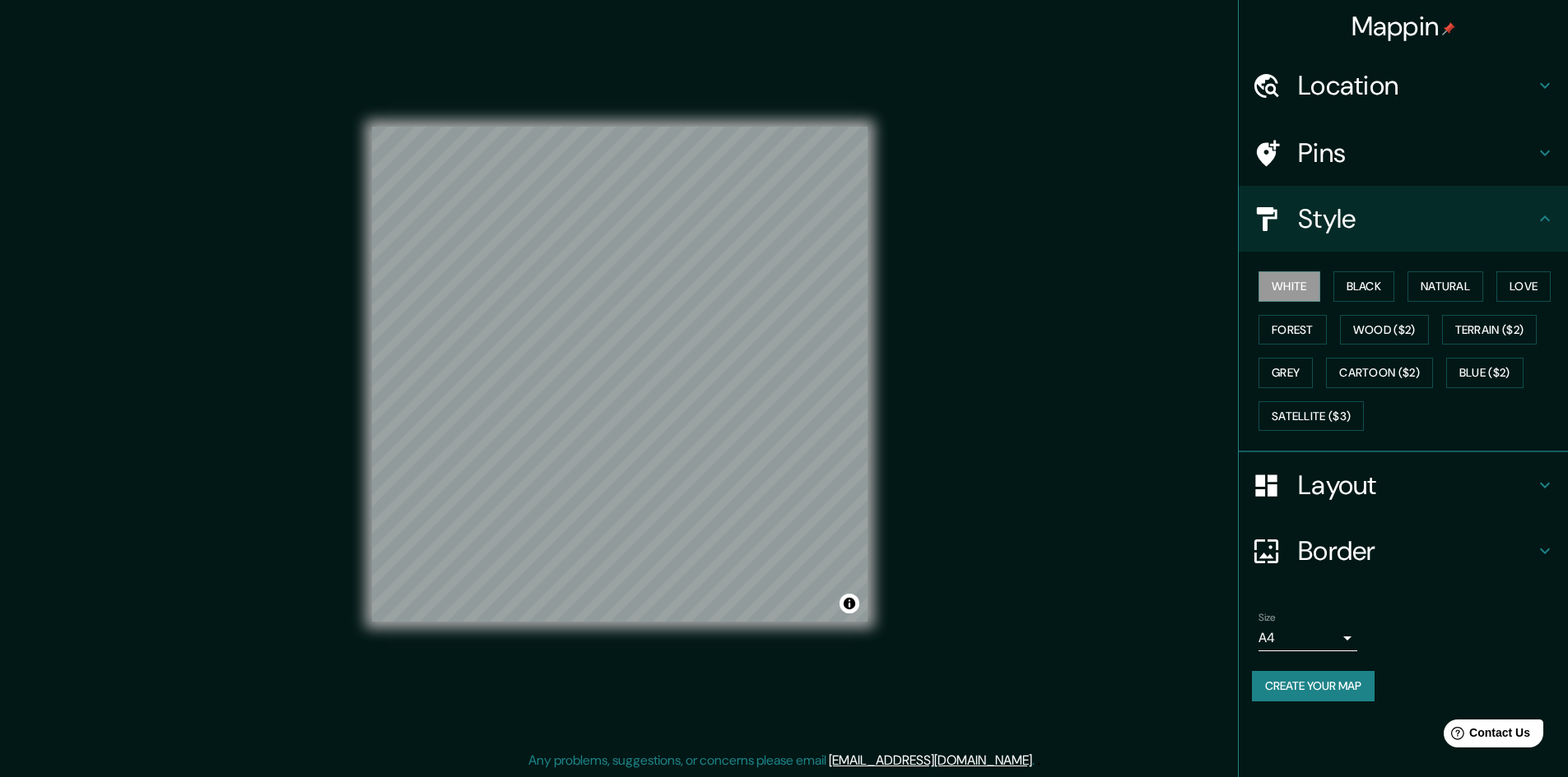
click at [1343, 226] on h4 "Style" at bounding box center [1417, 219] width 237 height 33
click at [1346, 84] on h4 "Location" at bounding box center [1417, 85] width 237 height 33
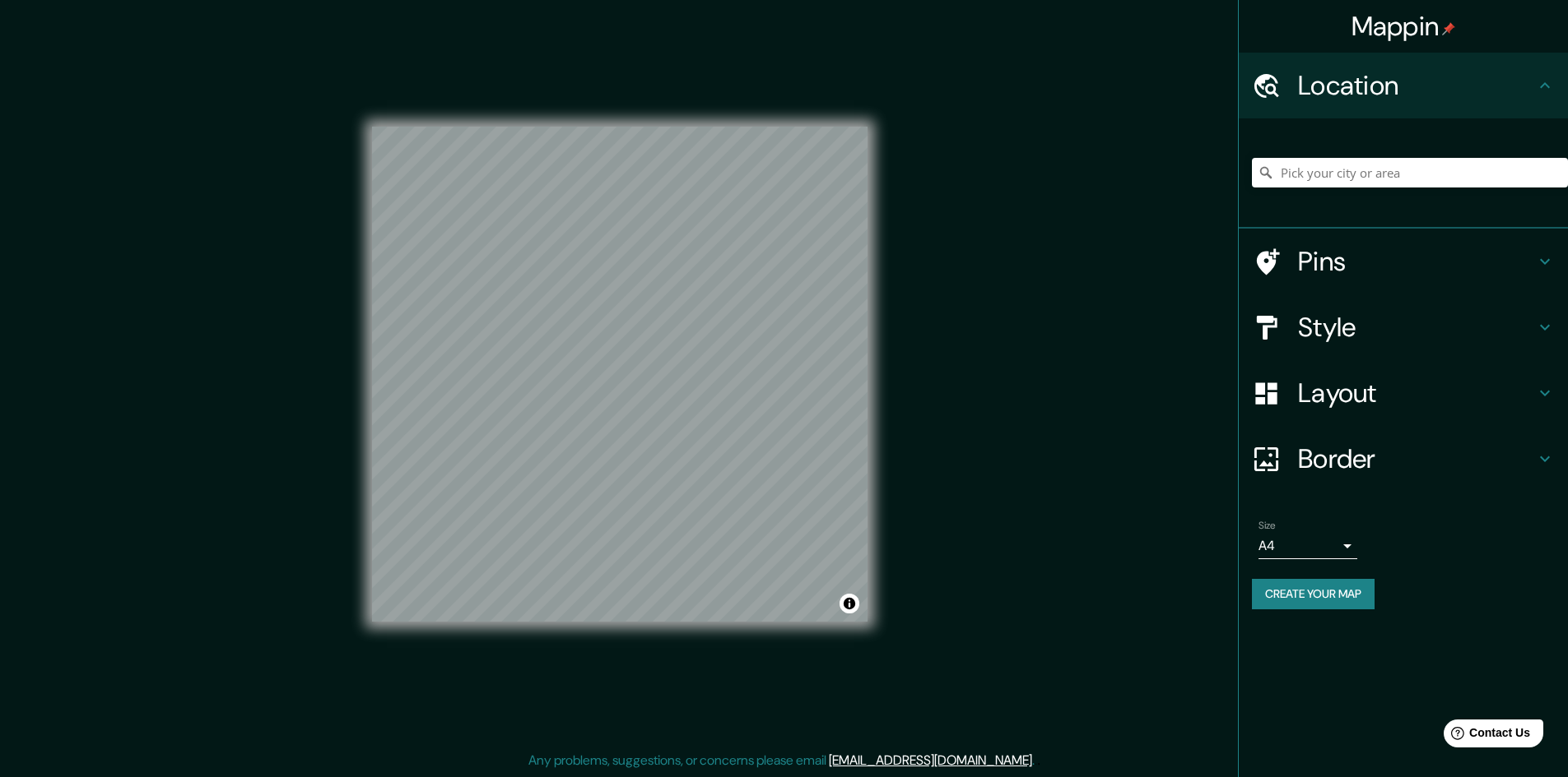
click at [1346, 84] on h4 "Location" at bounding box center [1417, 85] width 237 height 33
